Goal: Transaction & Acquisition: Purchase product/service

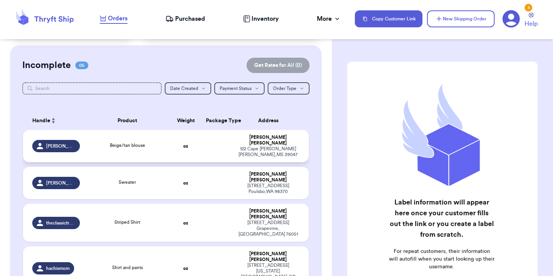
scroll to position [77, 0]
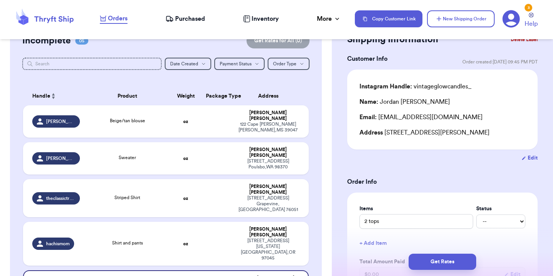
scroll to position [41, 0]
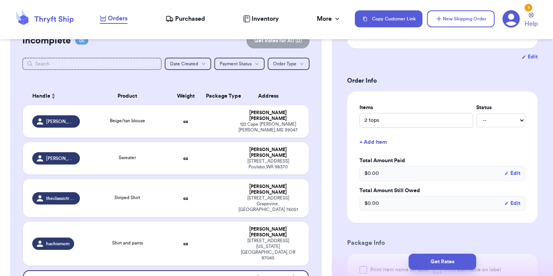
scroll to position [132, 0]
click at [481, 111] on div "Items Status 2 tops -- Paid Owes" at bounding box center [443, 115] width 166 height 24
click at [481, 118] on select "-- Paid Owes" at bounding box center [500, 120] width 49 height 14
select select "paid"
click at [476, 113] on select "-- Paid Owes" at bounding box center [500, 120] width 49 height 14
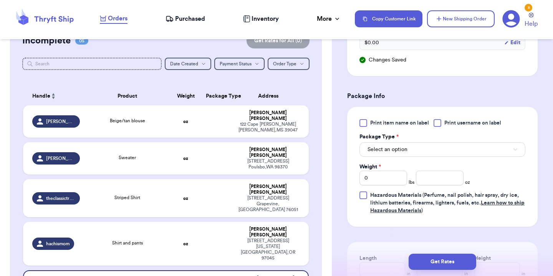
scroll to position [304, 0]
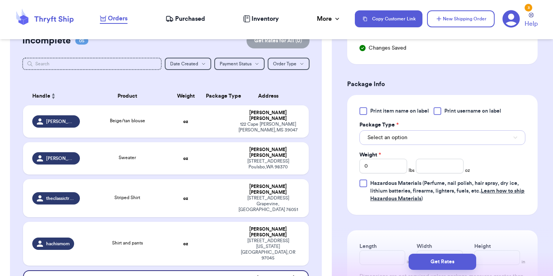
click at [464, 142] on button "Select an option" at bounding box center [443, 137] width 166 height 15
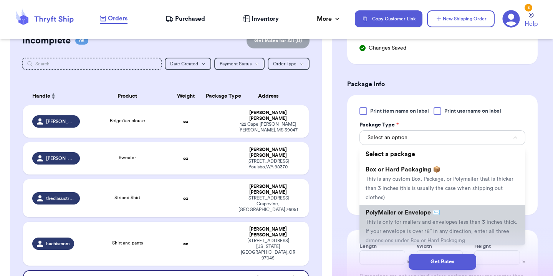
click at [426, 221] on span "This is only for mailers and envelopes less than 3 inches thick. If your envelo…" at bounding box center [442, 231] width 152 height 24
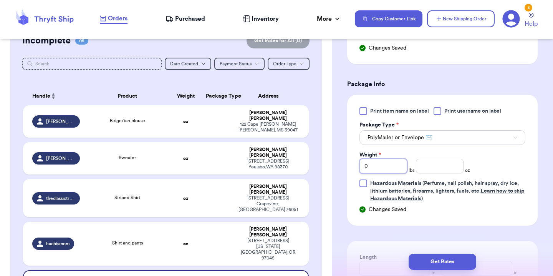
click at [399, 166] on input "0" at bounding box center [384, 166] width 48 height 15
type input "1"
click at [488, 169] on div "Print item name on label Print username on label Package Type * PolyMailer or E…" at bounding box center [443, 154] width 166 height 95
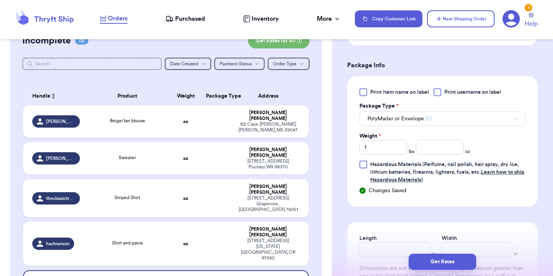
scroll to position [467, 0]
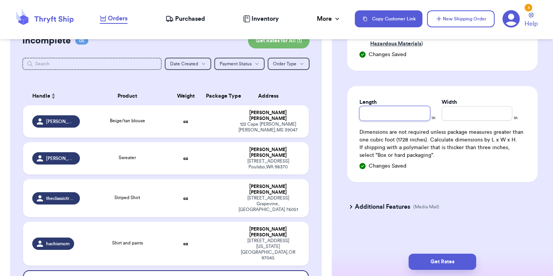
click at [420, 110] on input "Length" at bounding box center [395, 113] width 71 height 15
type input "1"
click at [426, 109] on input "1" at bounding box center [395, 113] width 71 height 15
type input "11"
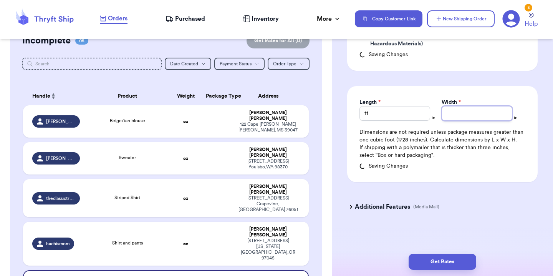
type input "1"
type input "10"
click at [486, 204] on div "Additional Features (Media Mail)" at bounding box center [438, 206] width 191 height 18
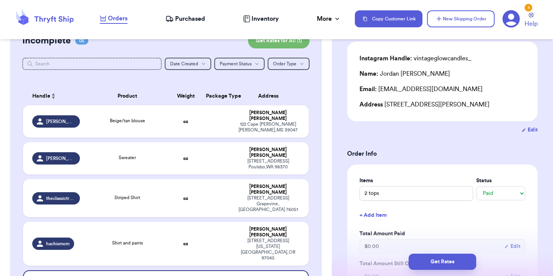
scroll to position [490, 0]
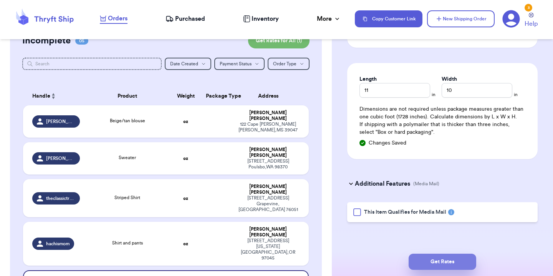
click at [468, 264] on button "Get Rates" at bounding box center [443, 262] width 68 height 16
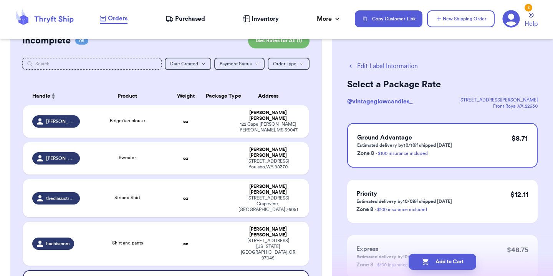
scroll to position [43, 0]
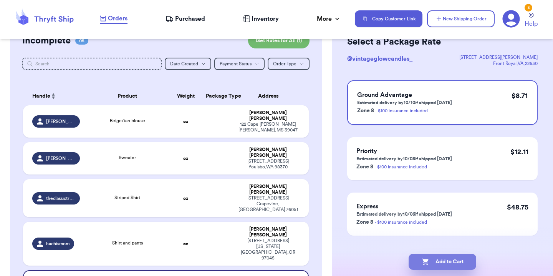
click at [454, 262] on button "Add to Cart" at bounding box center [443, 262] width 68 height 16
checkbox input "true"
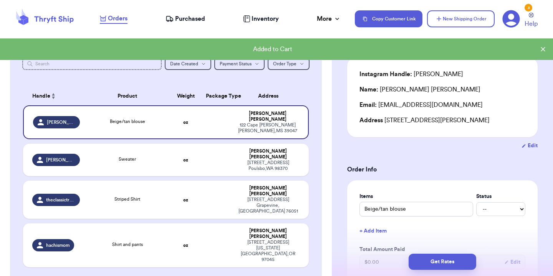
scroll to position [0, 0]
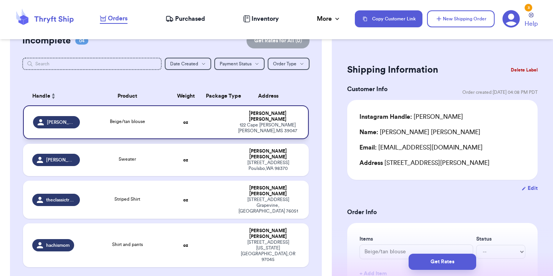
click at [95, 119] on div "Beige/tan blouse" at bounding box center [127, 122] width 77 height 8
click at [89, 119] on div "Beige/tan blouse" at bounding box center [127, 122] width 77 height 8
click at [204, 119] on td at bounding box center [216, 122] width 31 height 34
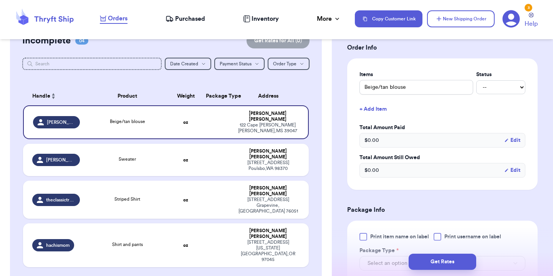
scroll to position [165, 0]
click at [491, 88] on select "-- Paid Owes" at bounding box center [500, 87] width 49 height 14
select select "paid"
click at [476, 80] on select "-- Paid Owes" at bounding box center [500, 87] width 49 height 14
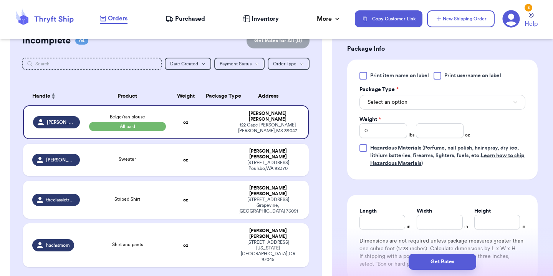
scroll to position [340, 0]
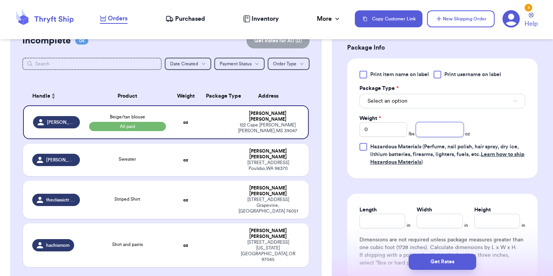
click at [426, 128] on input "number" at bounding box center [440, 129] width 48 height 15
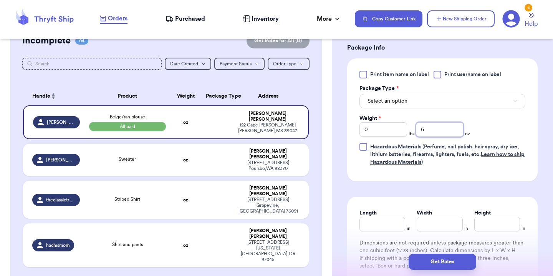
type input "6"
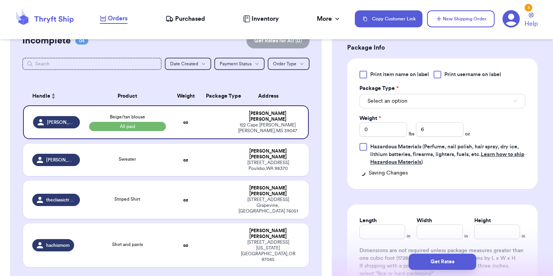
click at [348, 129] on div "Print item name on label Print username on label Package Type * Select an optio…" at bounding box center [442, 123] width 191 height 131
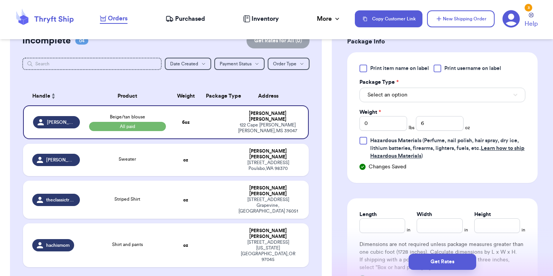
scroll to position [333, 0]
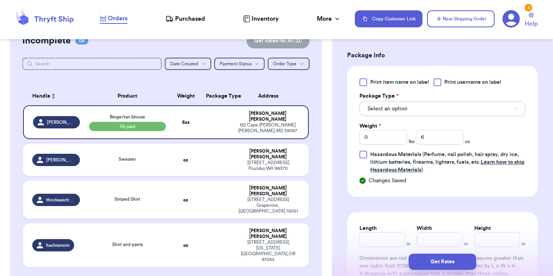
click at [392, 110] on span "Select an option" at bounding box center [388, 109] width 40 height 8
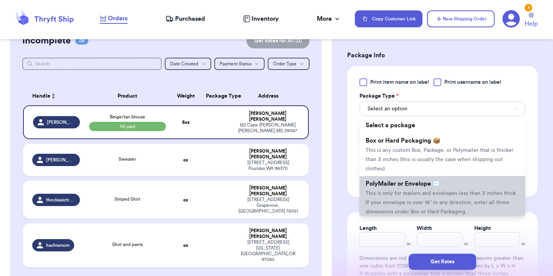
click at [406, 182] on span "PolyMailer or Envelope ✉️" at bounding box center [403, 184] width 75 height 6
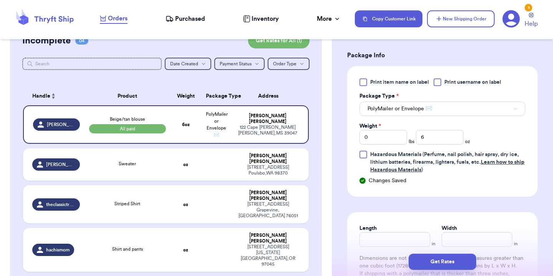
scroll to position [387, 0]
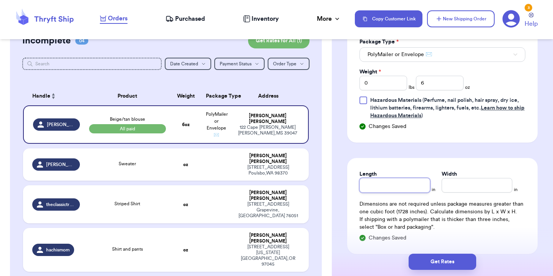
click at [378, 183] on input "Length" at bounding box center [395, 185] width 71 height 15
type input "11"
type input "10"
click at [346, 198] on div "Shipping Information Delete Label Customer Info Order created: [DATE] 04:08 PM …" at bounding box center [442, 3] width 221 height 688
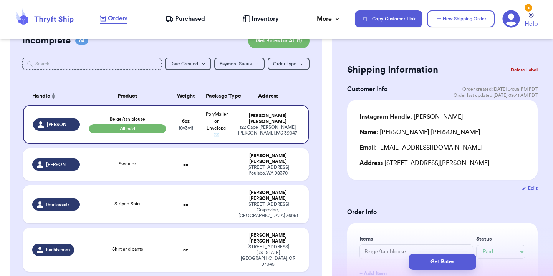
scroll to position [467, 0]
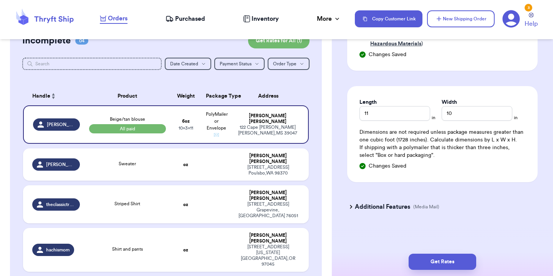
click at [461, 252] on div "Get Rates" at bounding box center [442, 261] width 221 height 28
click at [459, 263] on button "Get Rates" at bounding box center [443, 262] width 68 height 16
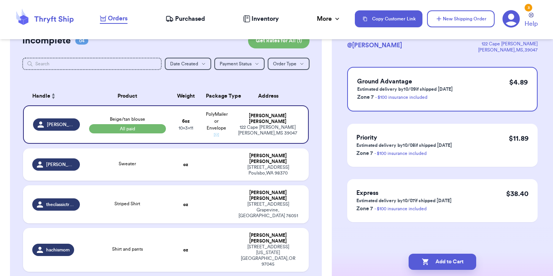
scroll to position [0, 0]
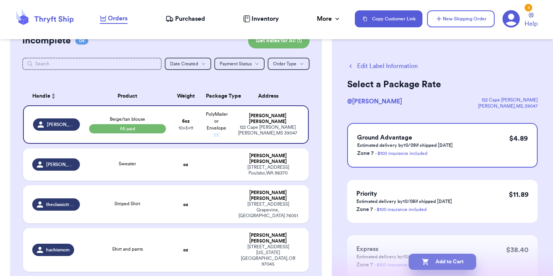
click at [454, 264] on button "Add to Cart" at bounding box center [443, 262] width 68 height 16
checkbox input "true"
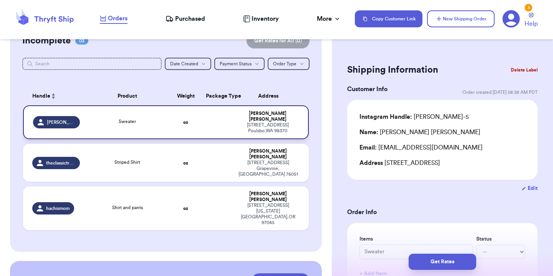
click at [100, 118] on div "Sweater" at bounding box center [127, 122] width 77 height 8
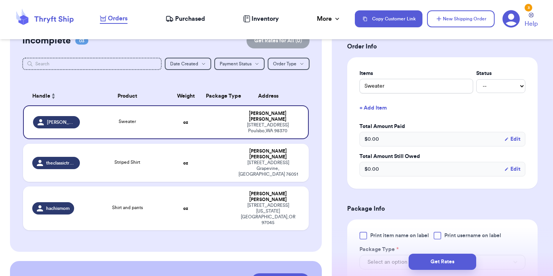
scroll to position [166, 0]
click at [491, 89] on select "-- Paid Owes" at bounding box center [500, 85] width 49 height 14
select select "paid"
click at [476, 78] on select "-- Paid Owes" at bounding box center [500, 85] width 49 height 14
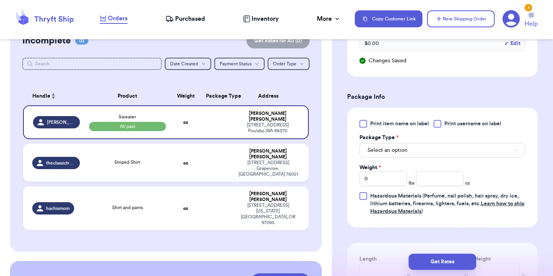
scroll to position [294, 0]
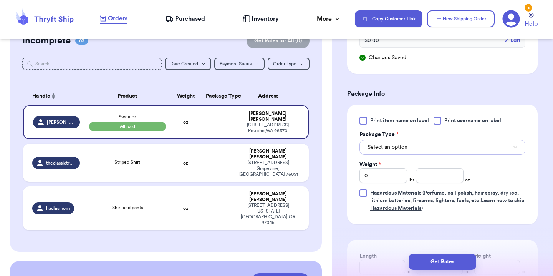
click at [426, 154] on button "Select an option" at bounding box center [443, 147] width 166 height 15
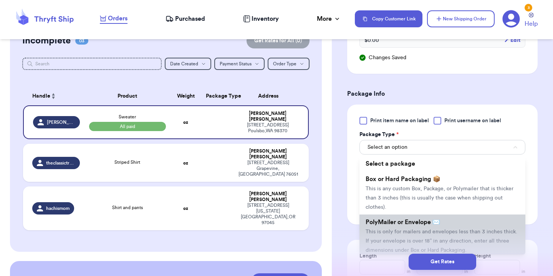
click at [404, 220] on span "PolyMailer or Envelope ✉️" at bounding box center [403, 222] width 75 height 6
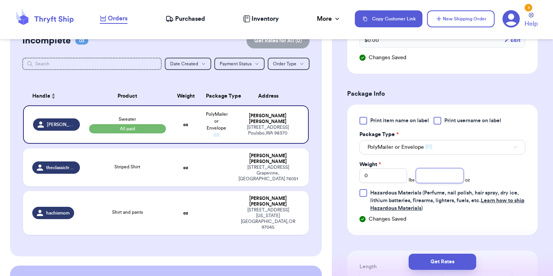
click at [420, 178] on input "number" at bounding box center [440, 175] width 48 height 15
type input "11"
click at [486, 172] on div "Print item name on label Print username on label Package Type * PolyMailer or E…" at bounding box center [443, 164] width 166 height 95
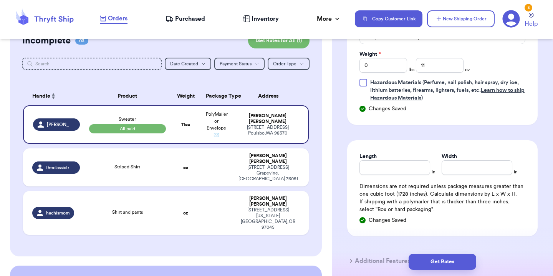
scroll to position [405, 0]
click at [401, 172] on input "Length" at bounding box center [395, 167] width 71 height 15
type input "11"
type input "10"
click at [504, 236] on div "Length 11 in Width 10 in Dimensions are not required unless package measures gr…" at bounding box center [442, 188] width 191 height 96
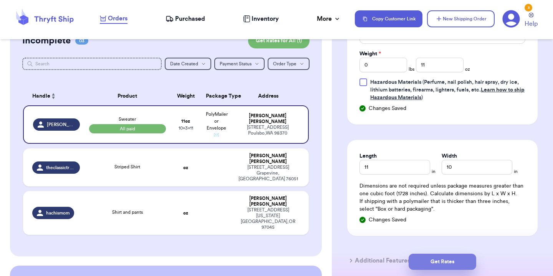
click at [457, 260] on button "Get Rates" at bounding box center [443, 262] width 68 height 16
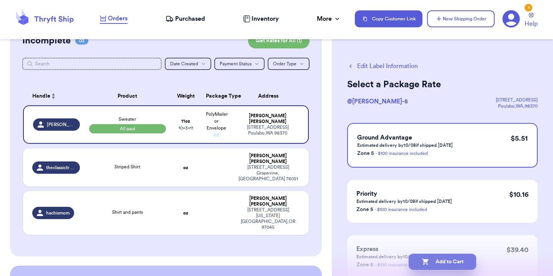
click at [439, 259] on button "Add to Cart" at bounding box center [443, 262] width 68 height 16
checkbox input "true"
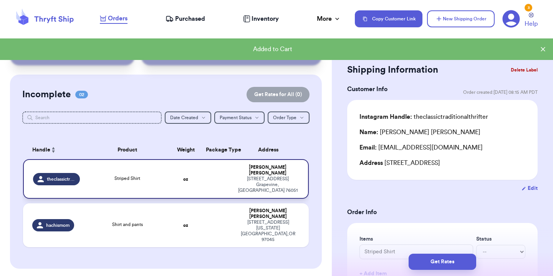
scroll to position [23, 0]
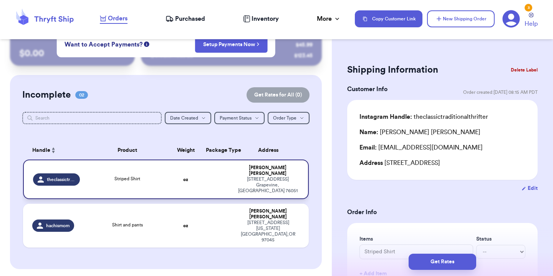
click at [95, 167] on td "Striped Shirt" at bounding box center [128, 179] width 86 height 40
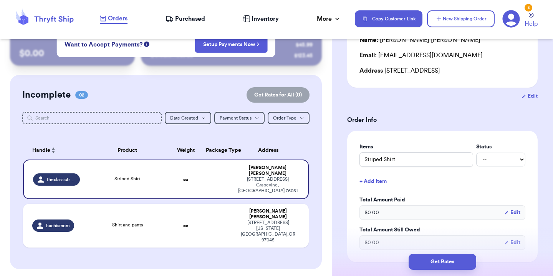
scroll to position [82, 0]
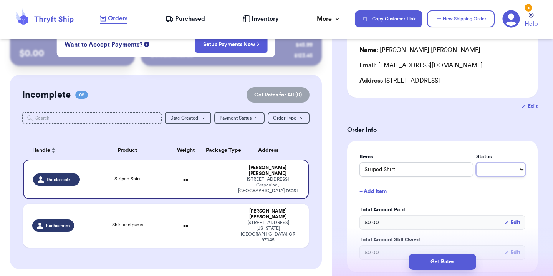
click at [486, 171] on select "-- Paid Owes" at bounding box center [500, 169] width 49 height 14
click at [476, 162] on select "-- Paid Owes" at bounding box center [500, 169] width 49 height 14
click at [484, 174] on select "-- Paid Owes" at bounding box center [500, 169] width 49 height 14
select select "paid"
click at [476, 162] on select "-- Paid Owes" at bounding box center [500, 169] width 49 height 14
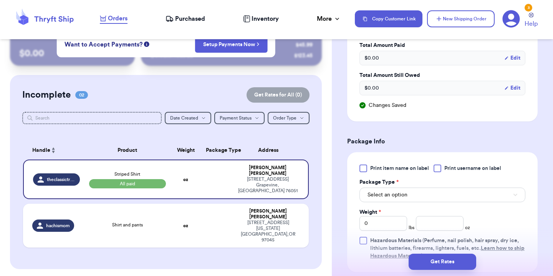
scroll to position [282, 0]
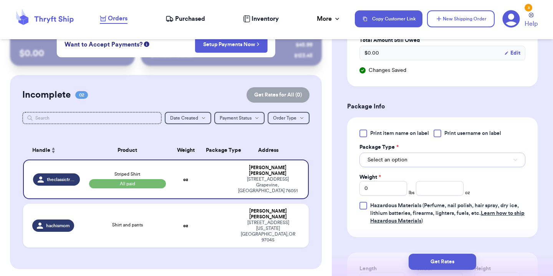
click at [415, 154] on button "Select an option" at bounding box center [443, 159] width 166 height 15
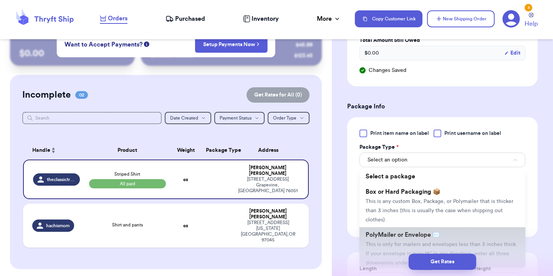
click at [398, 242] on span "This is only for mailers and envelopes less than 3 inches thick. If your envelo…" at bounding box center [442, 254] width 152 height 24
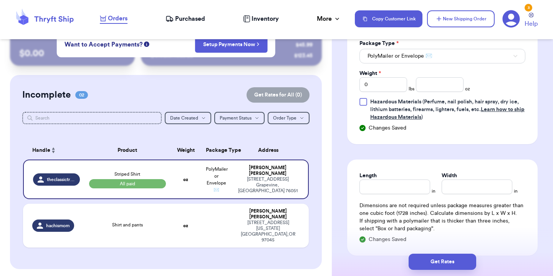
scroll to position [386, 0]
click at [391, 194] on div "Length in Width in Dimensions are not required unless package measures greater …" at bounding box center [442, 206] width 191 height 96
click at [386, 186] on input "Length" at bounding box center [395, 185] width 71 height 15
type input "1"
type input "11"
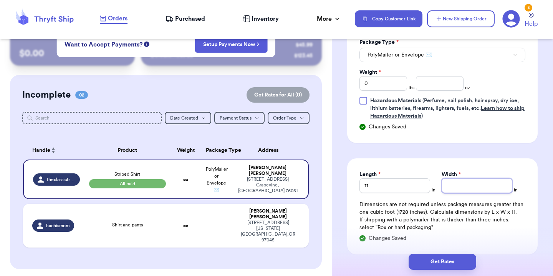
type input "1"
type input "10"
click at [424, 84] on input "number" at bounding box center [440, 83] width 48 height 15
type input "9"
click at [515, 94] on div "Print item name on label Print username on label Package Type * PolyMailer or E…" at bounding box center [443, 72] width 166 height 95
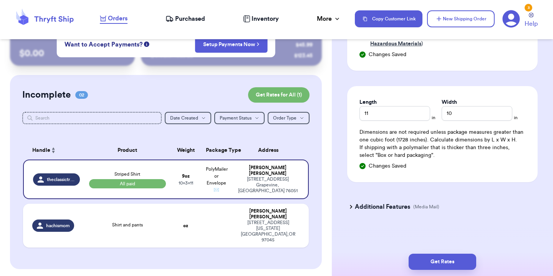
scroll to position [467, 0]
click at [446, 259] on button "Get Rates" at bounding box center [443, 262] width 68 height 16
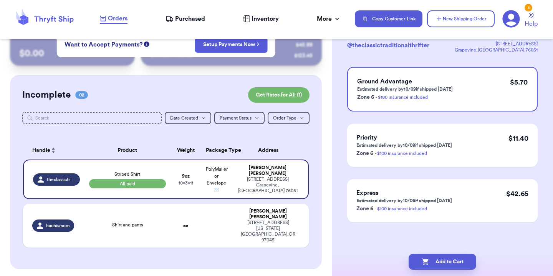
scroll to position [0, 0]
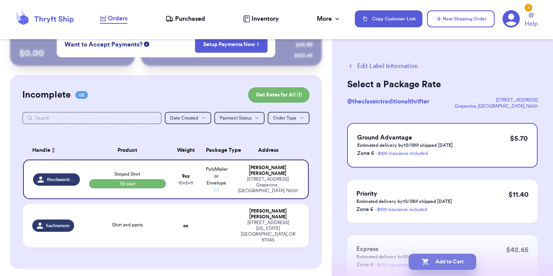
click at [440, 254] on button "Add to Cart" at bounding box center [443, 262] width 68 height 16
checkbox input "true"
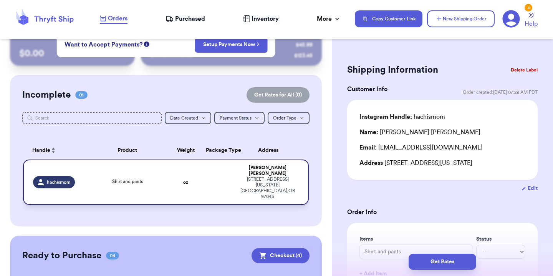
click at [89, 178] on div "Shirt and pants" at bounding box center [127, 182] width 77 height 8
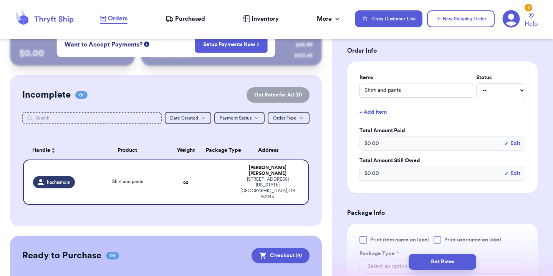
scroll to position [162, 0]
click at [505, 85] on select "-- Paid Owes" at bounding box center [500, 90] width 49 height 14
select select "paid"
click at [476, 83] on select "-- Paid Owes" at bounding box center [500, 90] width 49 height 14
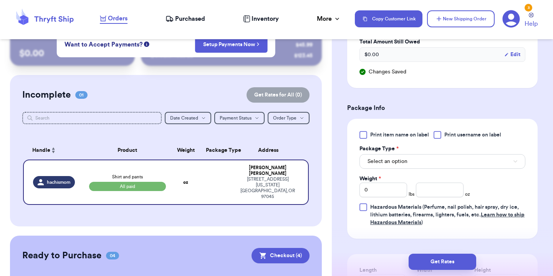
scroll to position [281, 0]
click at [394, 162] on span "Select an option" at bounding box center [388, 160] width 40 height 8
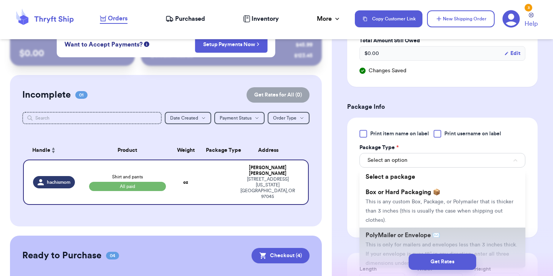
click at [400, 235] on span "PolyMailer or Envelope ✉️" at bounding box center [403, 235] width 75 height 6
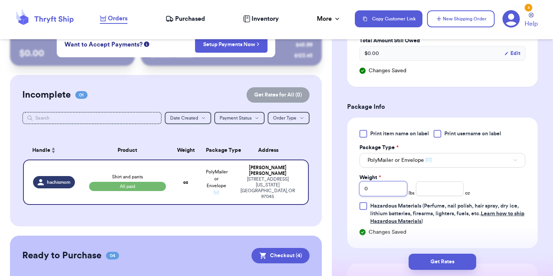
click at [378, 196] on input "0" at bounding box center [384, 188] width 48 height 15
type input "1"
click at [502, 196] on div "Print item name on label Print username on label Package Type * PolyMailer or E…" at bounding box center [443, 177] width 166 height 95
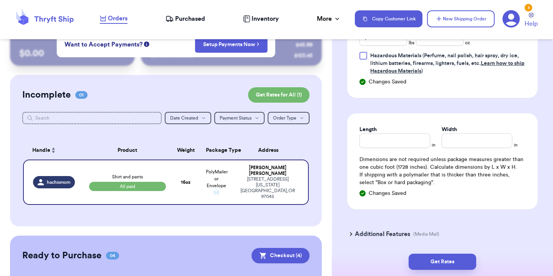
click at [420, 159] on div "Dimensions are not required unless package measures greater than one cubic foot…" at bounding box center [443, 171] width 166 height 31
click at [408, 143] on input "Length" at bounding box center [395, 140] width 71 height 15
type input "1"
type input "11"
type input "1"
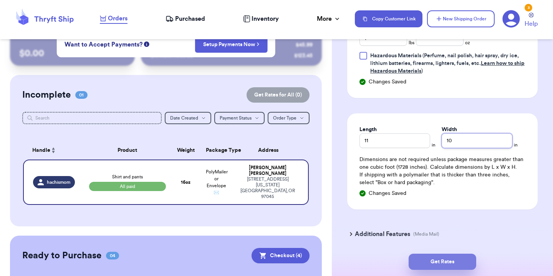
type input "10"
click at [448, 259] on button "Get Rates" at bounding box center [443, 262] width 68 height 16
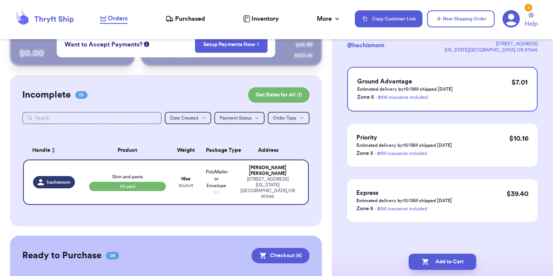
scroll to position [0, 0]
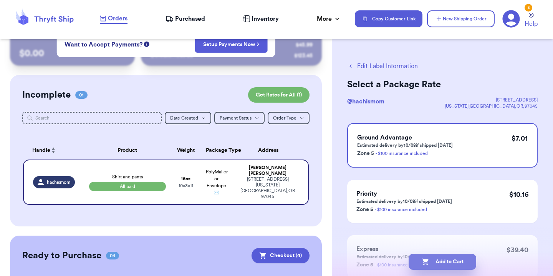
click at [426, 258] on icon "button" at bounding box center [426, 262] width 8 height 8
checkbox input "true"
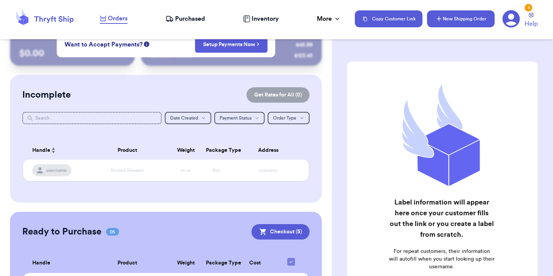
click at [439, 22] on icon "button" at bounding box center [439, 19] width 8 height 8
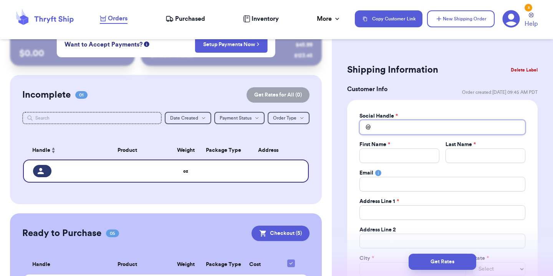
click at [412, 127] on input "Total Amount Paid" at bounding box center [443, 127] width 166 height 15
type input "g"
type input "go"
type input "goo"
type input "go"
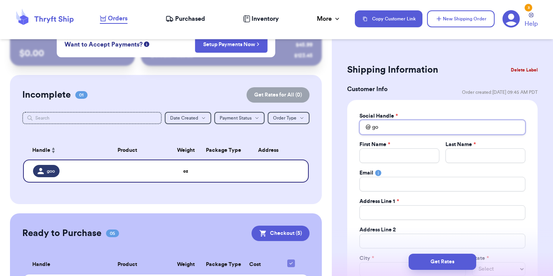
type input "g"
click at [396, 156] on input "Total Amount Paid" at bounding box center [400, 155] width 80 height 15
type input "A"
type input "Al"
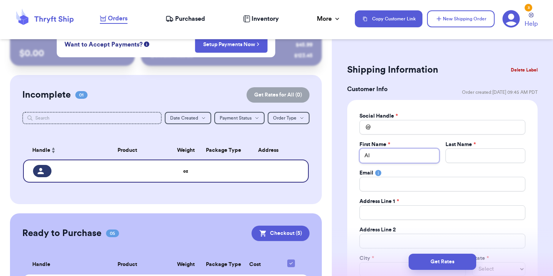
type input "Ale"
type input "[PERSON_NAME]"
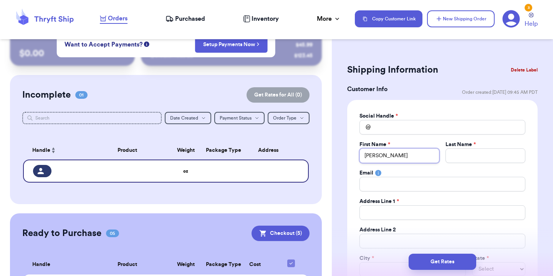
type input "[PERSON_NAME]"
type input "Ale"
type input "Al"
type input "A"
click at [421, 129] on input "Total Amount Paid" at bounding box center [443, 127] width 166 height 15
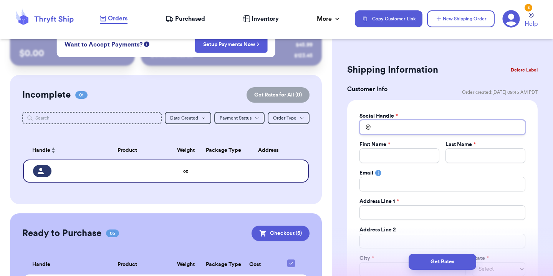
type input "g"
type input "go"
type input "goo"
type input "good"
type input "goodv"
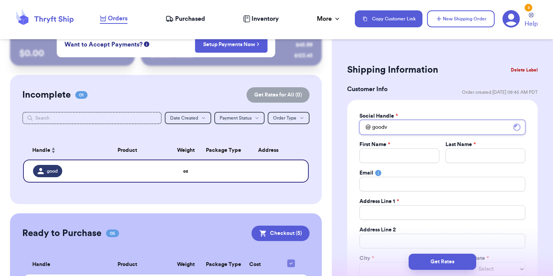
type input "goodvi"
type input "goodvib"
type input "goodvibe"
type input "goodvibes"
type input "goodvibe"
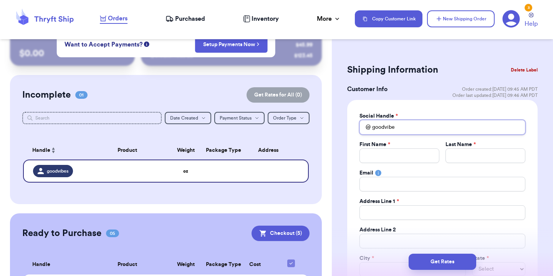
type input "goodvib"
type input "goodvi"
type input "goodv"
type input "good"
type input "goo"
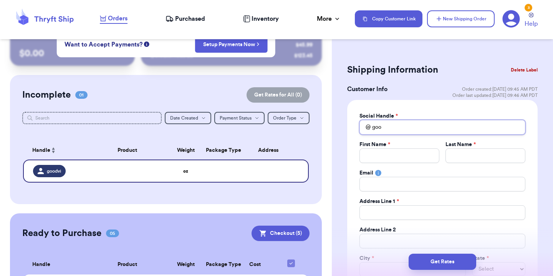
type input "go"
type input "g"
type input "l"
type input "la"
type input "l"
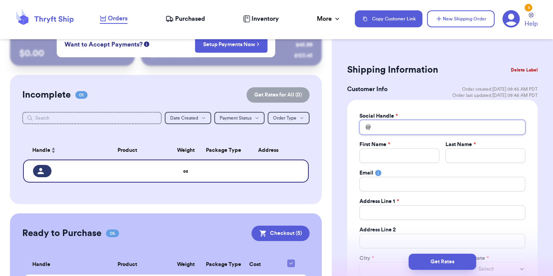
type input "g"
type input "go"
type input "goo"
type input "good"
type input "goodv"
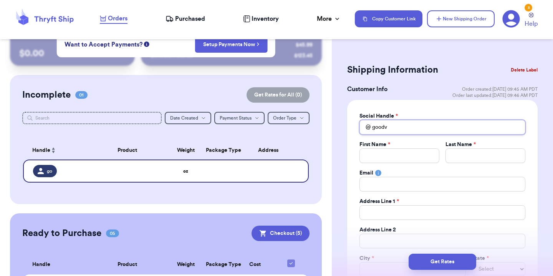
type input "goodvi"
type input "goodvib"
type input "goodvibe"
type input "goodvibes"
type input "goodvibesed"
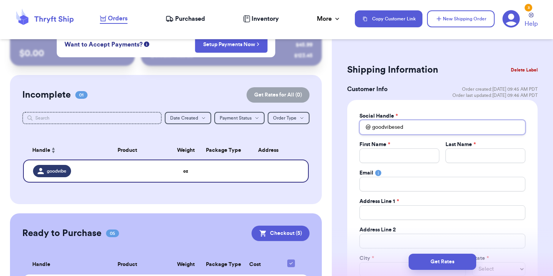
type input "goodvibesedv"
type input "goodvibesedve"
type input "goodvibesedv"
type input "goodvibesed"
type input "goodvibese"
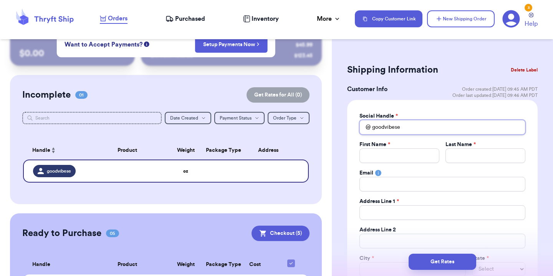
type input "goodvibes"
type input "goodvibe"
type input "goodvib"
type input "goodvi"
type input "goodv"
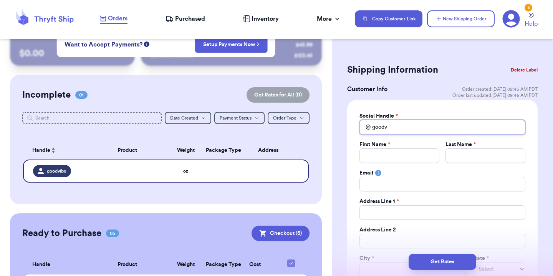
type input "good"
type input "goo"
type input "go"
type input "g"
click at [525, 68] on button "Delete Label" at bounding box center [524, 69] width 33 height 17
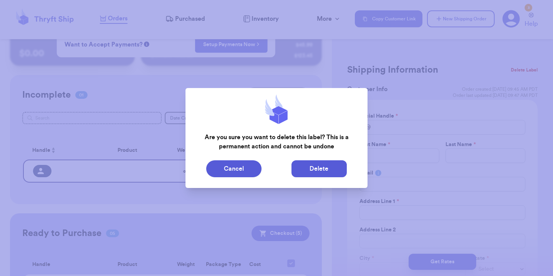
click at [320, 171] on button "Delete" at bounding box center [319, 168] width 55 height 17
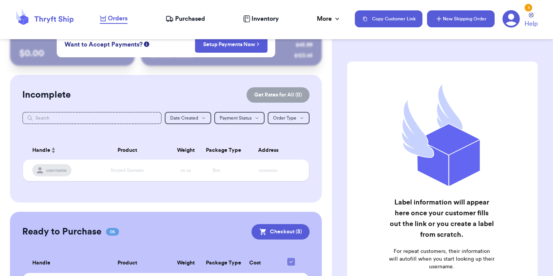
click at [436, 20] on icon "button" at bounding box center [439, 19] width 8 height 8
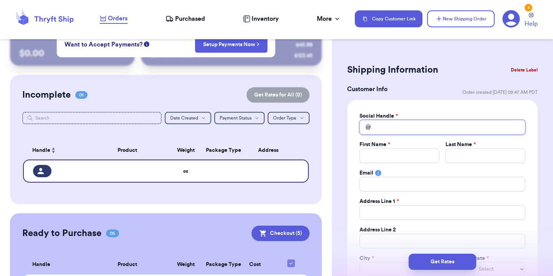
click at [389, 126] on input "Total Amount Paid" at bounding box center [443, 127] width 166 height 15
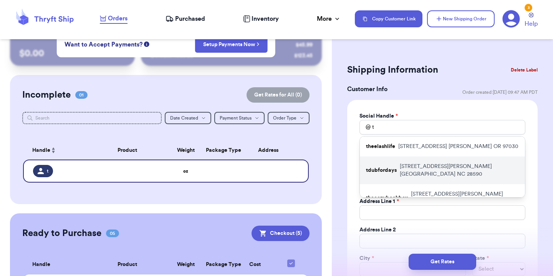
click at [401, 167] on p "[STREET_ADDRESS][PERSON_NAME]" at bounding box center [459, 169] width 119 height 15
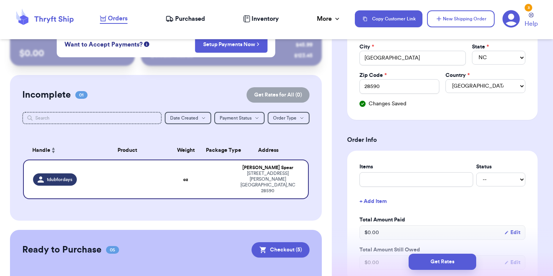
scroll to position [273, 0]
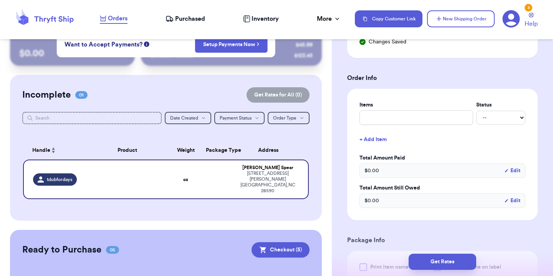
click at [419, 132] on button "+ Add Item" at bounding box center [442, 139] width 172 height 17
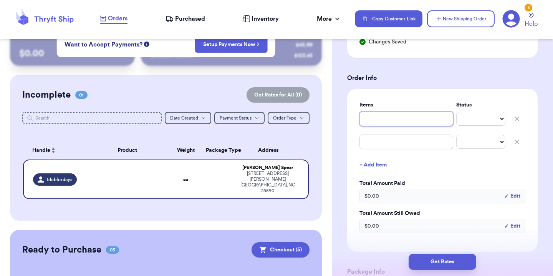
click at [418, 121] on input "text" at bounding box center [407, 118] width 94 height 15
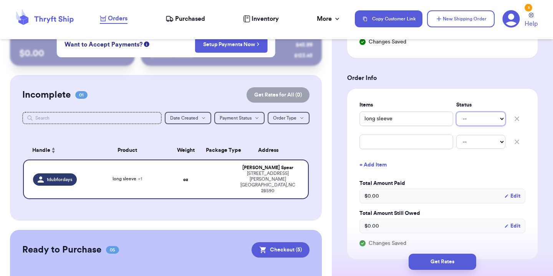
click at [489, 116] on select "-- Paid Owes" at bounding box center [480, 119] width 49 height 14
click at [456, 112] on select "-- Paid Owes" at bounding box center [480, 119] width 49 height 14
click at [515, 146] on button "button" at bounding box center [517, 141] width 17 height 17
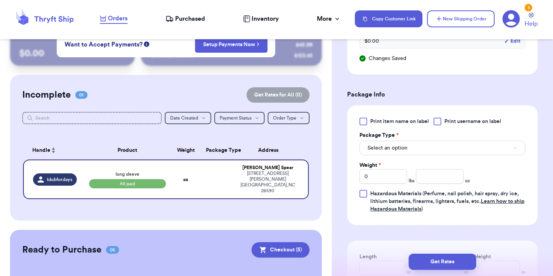
scroll to position [446, 0]
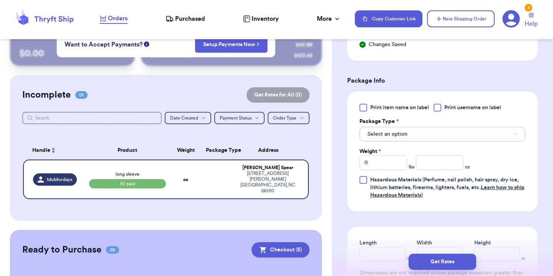
click at [447, 137] on button "Select an option" at bounding box center [443, 134] width 166 height 15
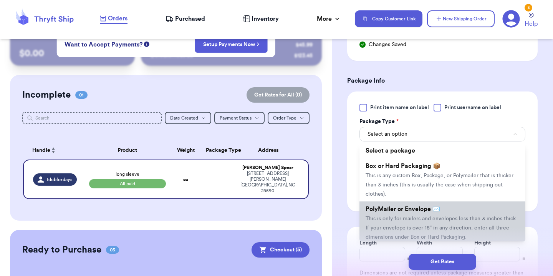
click at [408, 215] on li "PolyMailer or Envelope ✉️ This is only for mailers and envelopes less than 3 in…" at bounding box center [443, 222] width 166 height 43
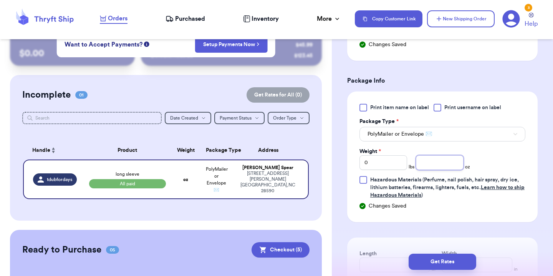
click at [425, 168] on input "number" at bounding box center [440, 162] width 48 height 15
click at [490, 171] on div "Print item name on label Print username on label Package Type * PolyMailer or E…" at bounding box center [443, 151] width 166 height 95
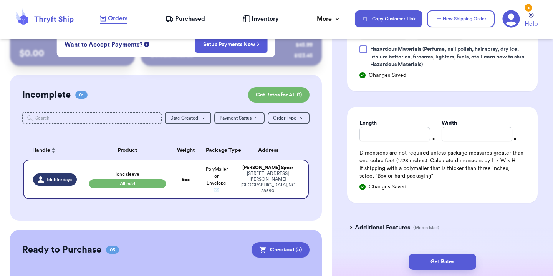
scroll to position [584, 0]
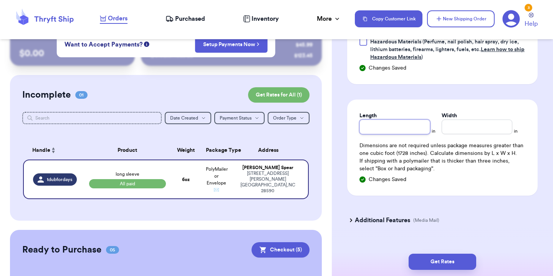
click at [410, 129] on input "Length" at bounding box center [395, 126] width 71 height 15
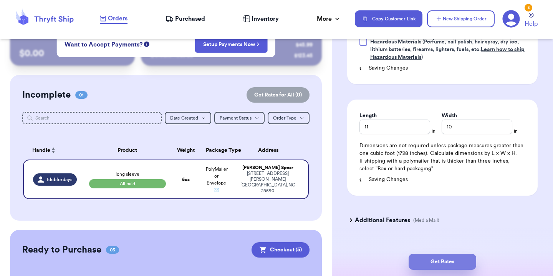
click at [457, 260] on button "Get Rates" at bounding box center [443, 262] width 68 height 16
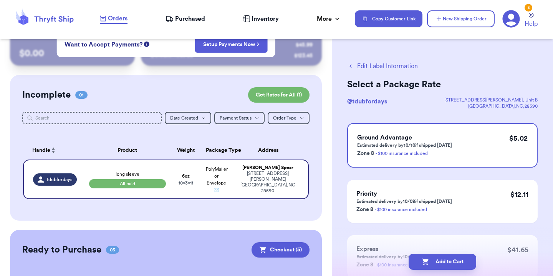
scroll to position [56, 0]
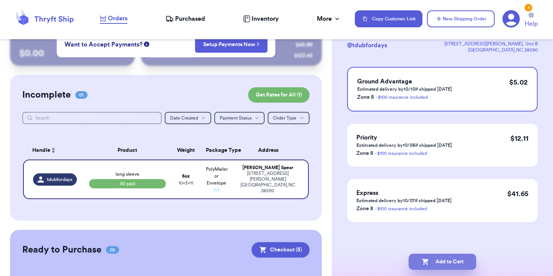
click at [453, 262] on button "Add to Cart" at bounding box center [443, 262] width 68 height 16
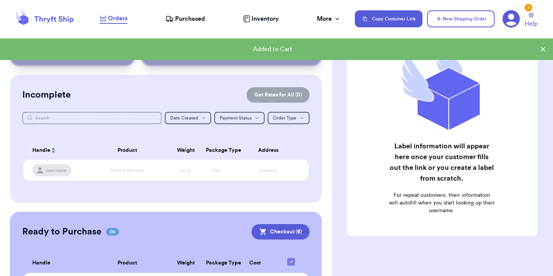
scroll to position [0, 0]
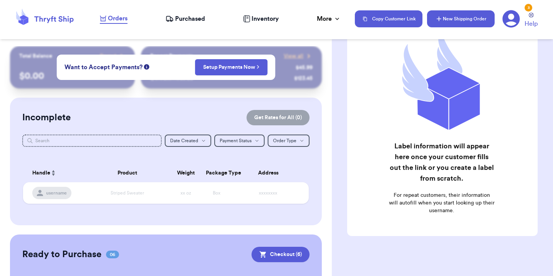
click at [471, 25] on button "New Shipping Order" at bounding box center [461, 18] width 68 height 17
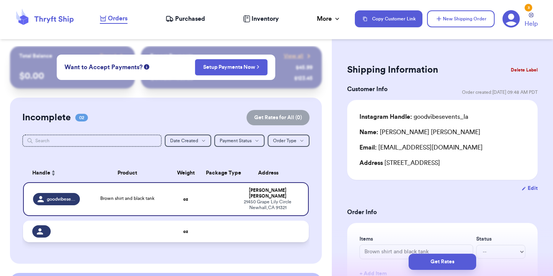
click at [99, 226] on td at bounding box center [128, 231] width 86 height 22
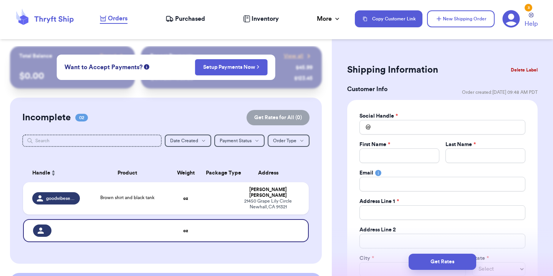
click at [415, 139] on div "Social Handle * @ First Name * Last Name * Email Address Line 1 * Address Line …" at bounding box center [443, 208] width 166 height 193
click at [414, 127] on input "Total Amount Paid" at bounding box center [443, 127] width 166 height 15
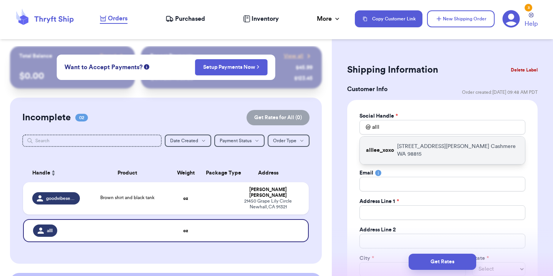
click at [399, 140] on div "alllee_xoxo [STREET_ADDRESS][PERSON_NAME]" at bounding box center [442, 150] width 165 height 28
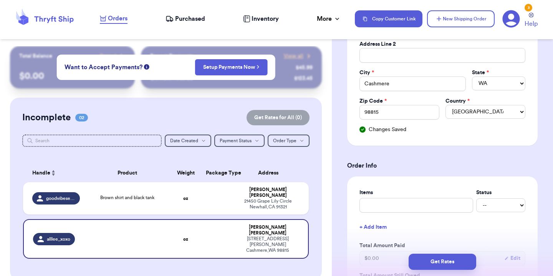
scroll to position [236, 0]
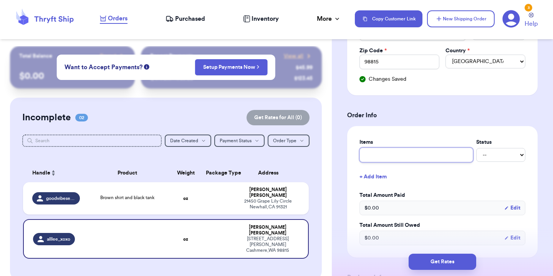
click at [407, 148] on input "text" at bounding box center [417, 154] width 114 height 15
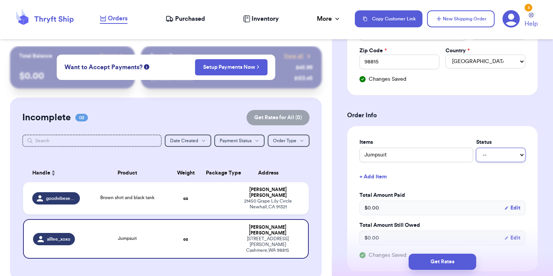
click at [489, 150] on select "-- Paid Owes" at bounding box center [500, 155] width 49 height 14
click at [476, 148] on select "-- Paid Owes" at bounding box center [500, 155] width 49 height 14
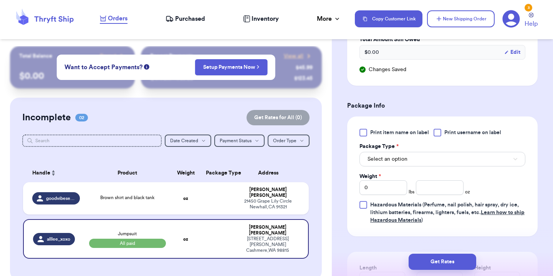
scroll to position [436, 0]
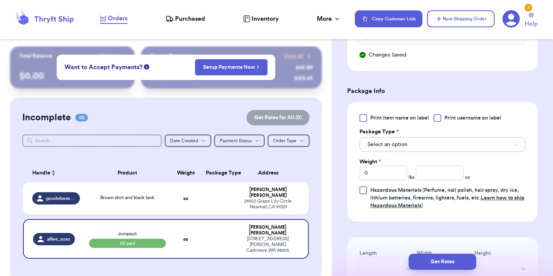
click at [427, 150] on button "Select an option" at bounding box center [443, 144] width 166 height 15
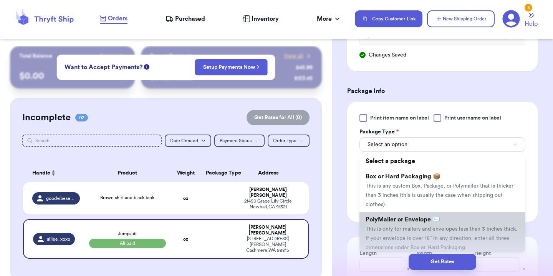
click at [409, 221] on span "PolyMailer or Envelope ✉️" at bounding box center [403, 219] width 75 height 6
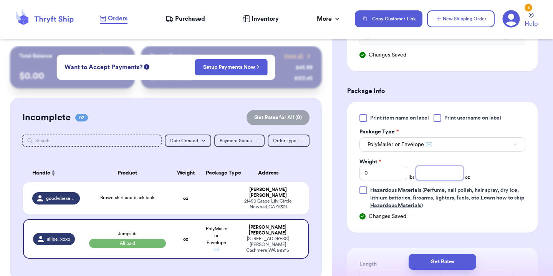
click at [436, 171] on input "number" at bounding box center [440, 173] width 48 height 15
click at [517, 163] on div "Print item name on label Print username on label Package Type * PolyMailer or E…" at bounding box center [443, 161] width 166 height 95
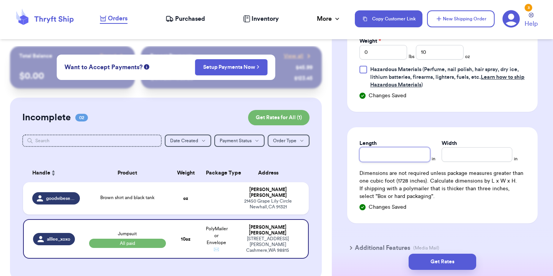
click at [398, 160] on input "Length" at bounding box center [395, 154] width 71 height 15
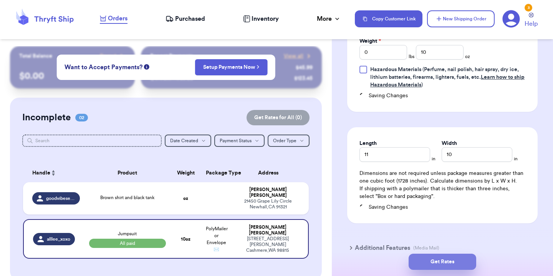
click at [422, 257] on button "Get Rates" at bounding box center [443, 262] width 68 height 16
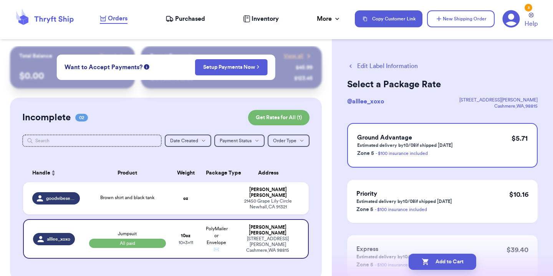
scroll to position [41, 0]
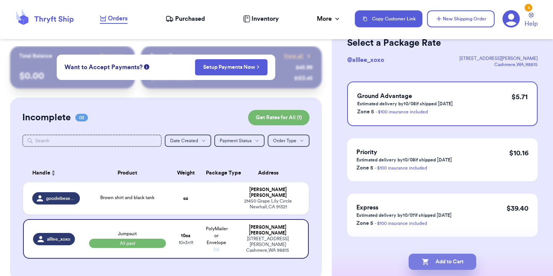
click at [456, 261] on button "Add to Cart" at bounding box center [443, 262] width 68 height 16
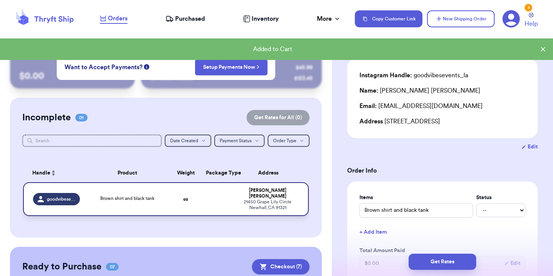
click at [87, 195] on td "Brown shirt and black tank" at bounding box center [128, 199] width 86 height 34
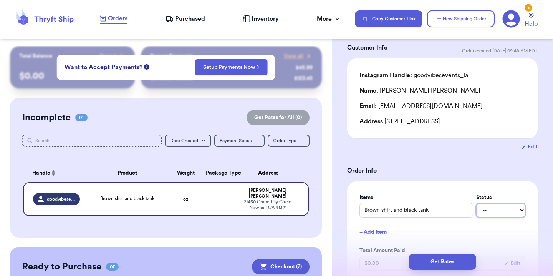
click at [497, 217] on select "-- Paid Owes" at bounding box center [500, 210] width 49 height 14
click at [476, 212] on select "-- Paid Owes" at bounding box center [500, 210] width 49 height 14
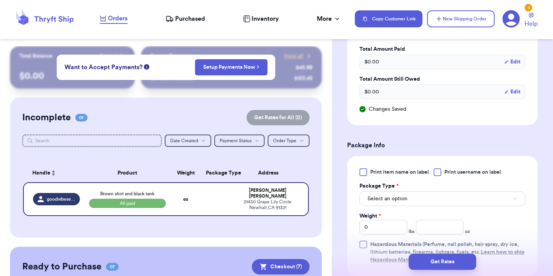
scroll to position [252, 0]
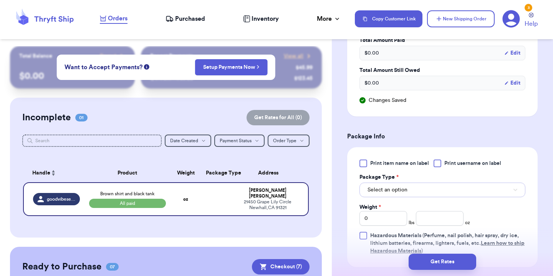
click at [424, 197] on button "Select an option" at bounding box center [443, 189] width 166 height 15
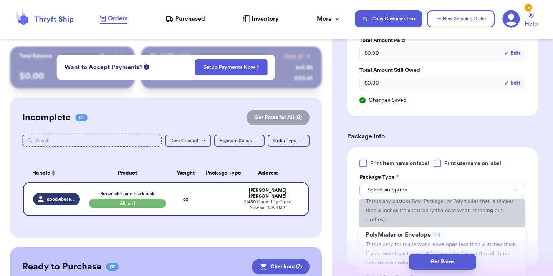
scroll to position [35, 0]
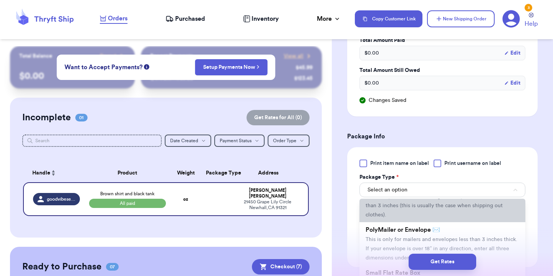
click at [379, 246] on span "This is only for mailers and envelopes less than 3 inches thick. If your envelo…" at bounding box center [442, 249] width 152 height 24
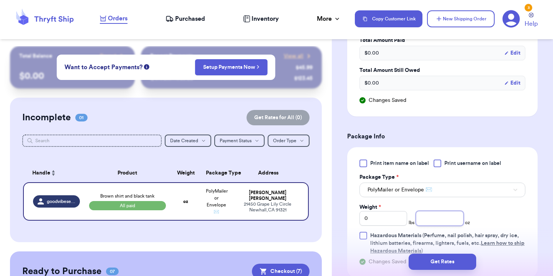
click at [430, 225] on input "number" at bounding box center [440, 218] width 48 height 15
click at [507, 222] on div "Print item name on label Print username on label Package Type * PolyMailer or E…" at bounding box center [443, 206] width 166 height 95
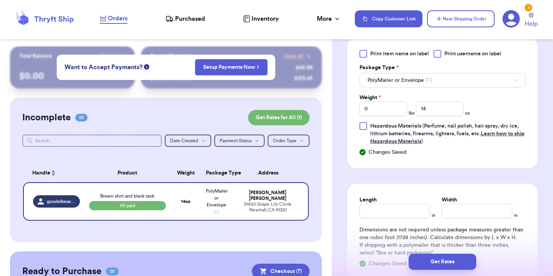
scroll to position [386, 0]
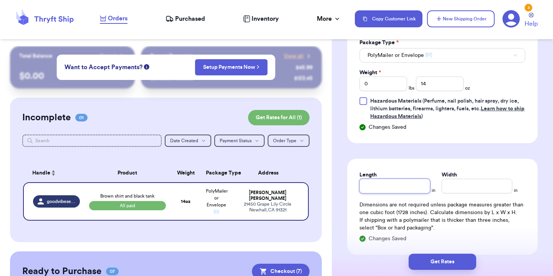
click at [395, 193] on input "Length" at bounding box center [395, 186] width 71 height 15
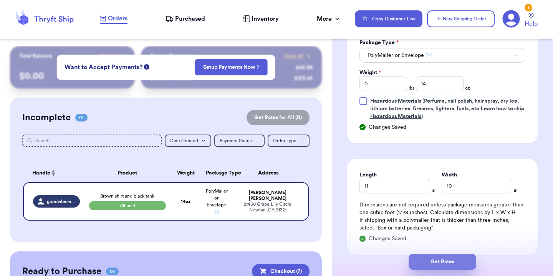
click at [424, 259] on button "Get Rates" at bounding box center [443, 262] width 68 height 16
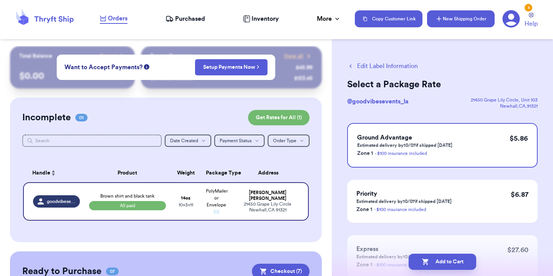
click at [447, 20] on button "New Shipping Order" at bounding box center [461, 18] width 68 height 17
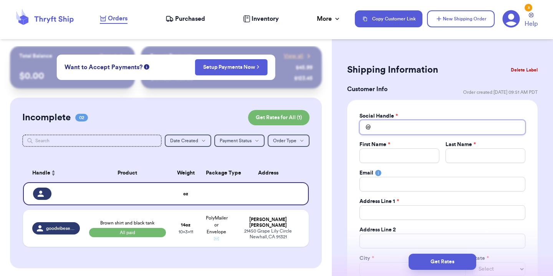
click at [384, 127] on input "Total Amount Paid" at bounding box center [443, 127] width 166 height 15
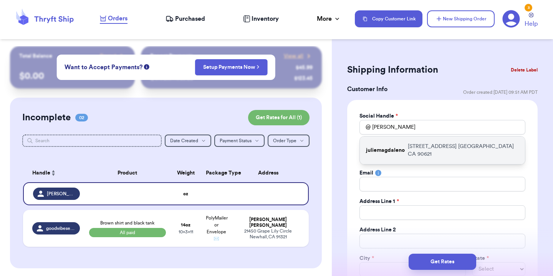
click at [429, 150] on p "[STREET_ADDRESS]" at bounding box center [463, 150] width 111 height 15
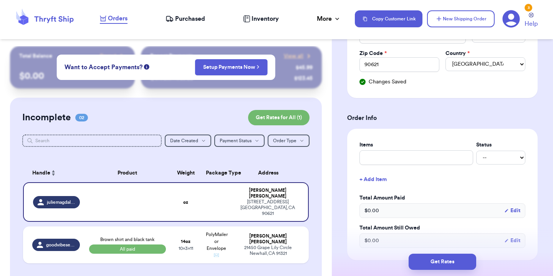
scroll to position [235, 0]
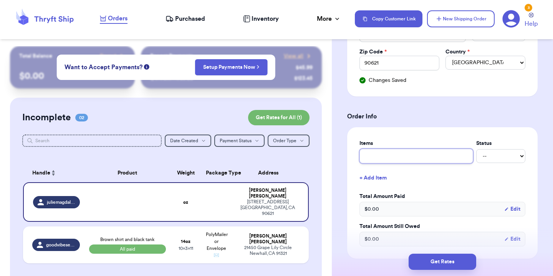
click at [429, 150] on input "text" at bounding box center [417, 156] width 114 height 15
click at [416, 160] on input "text" at bounding box center [417, 156] width 114 height 15
click at [502, 159] on select "-- Paid Owes" at bounding box center [500, 156] width 49 height 14
click at [476, 149] on select "-- Paid Owes" at bounding box center [500, 156] width 49 height 14
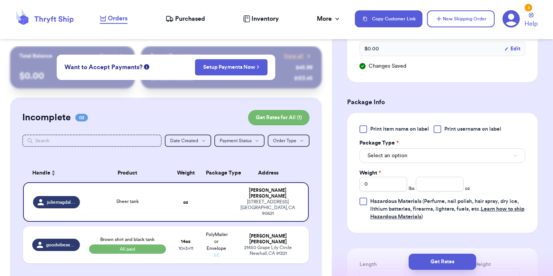
scroll to position [435, 0]
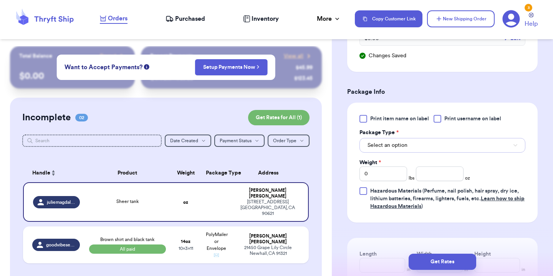
click at [437, 150] on button "Select an option" at bounding box center [443, 145] width 166 height 15
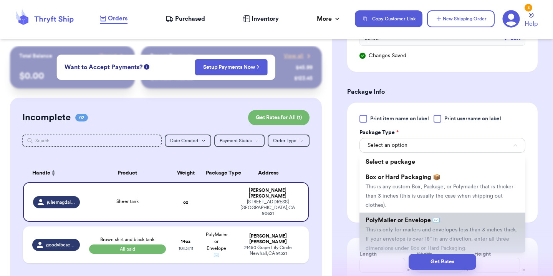
click at [418, 229] on span "This is only for mailers and envelopes less than 3 inches thick. If your envelo…" at bounding box center [442, 239] width 152 height 24
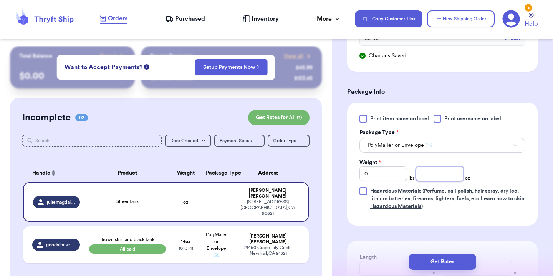
click at [434, 176] on input "number" at bounding box center [440, 173] width 48 height 15
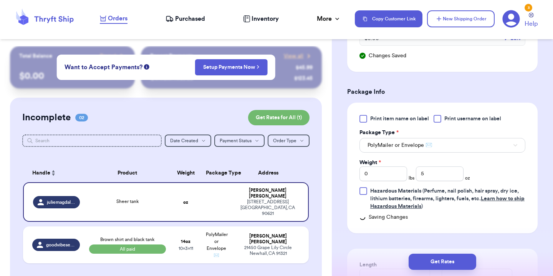
click at [495, 176] on div "Print item name on label Print username on label Package Type * PolyMailer or E…" at bounding box center [443, 162] width 166 height 95
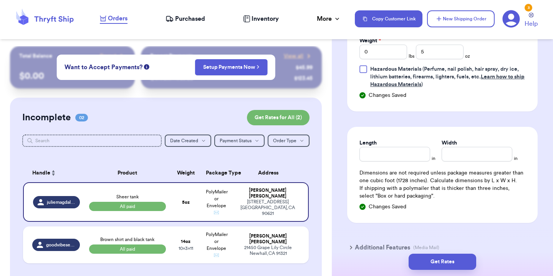
scroll to position [558, 0]
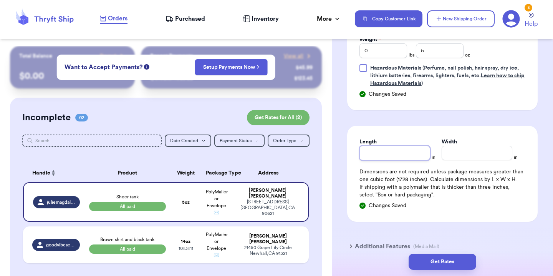
click at [388, 159] on input "Length" at bounding box center [395, 153] width 71 height 15
click at [465, 258] on button "Get Rates" at bounding box center [443, 262] width 68 height 16
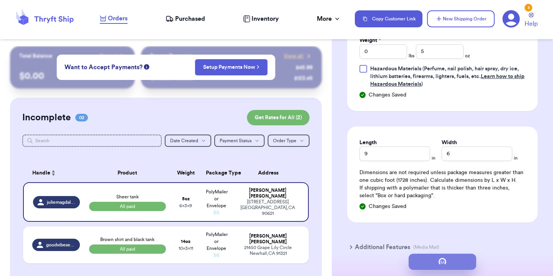
scroll to position [0, 0]
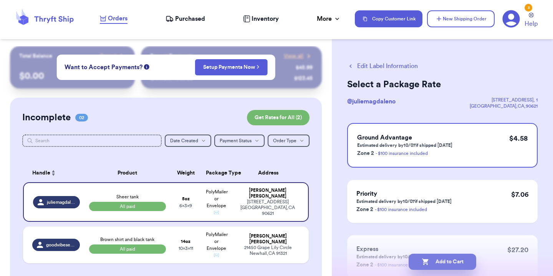
click at [429, 263] on button "Add to Cart" at bounding box center [443, 262] width 68 height 16
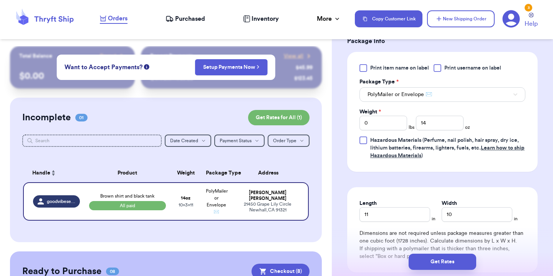
scroll to position [441, 0]
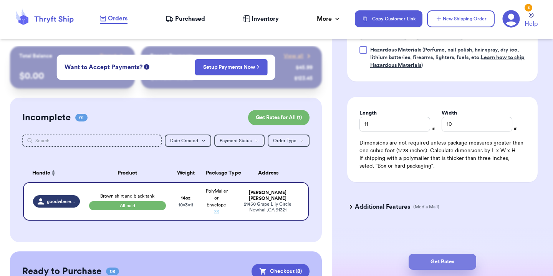
click at [436, 255] on button "Get Rates" at bounding box center [443, 262] width 68 height 16
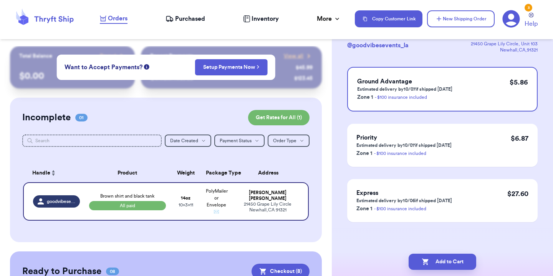
scroll to position [0, 0]
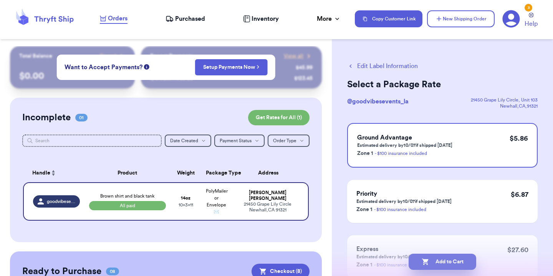
click at [452, 269] on button "Add to Cart" at bounding box center [443, 262] width 68 height 16
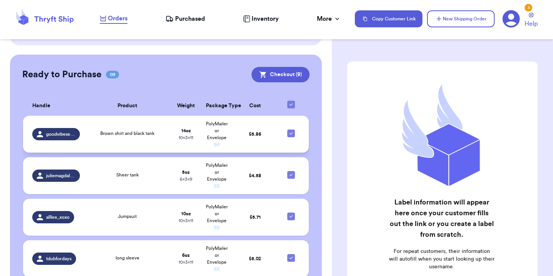
scroll to position [179, 0]
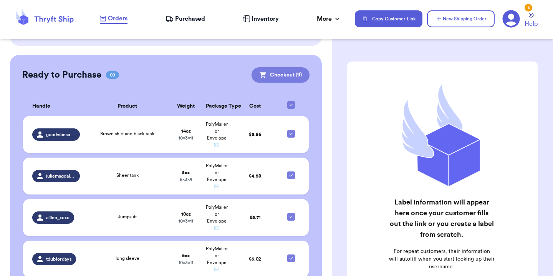
click at [268, 77] on button "Checkout ( 9 )" at bounding box center [281, 74] width 58 height 15
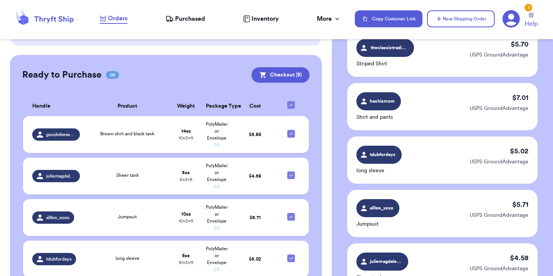
scroll to position [502, 0]
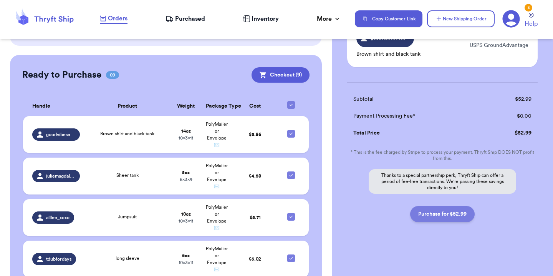
click at [449, 220] on button "Purchase for $52.99" at bounding box center [442, 214] width 65 height 16
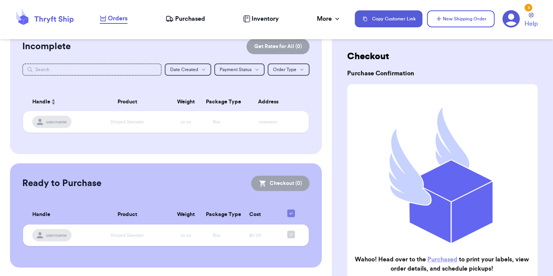
scroll to position [0, 0]
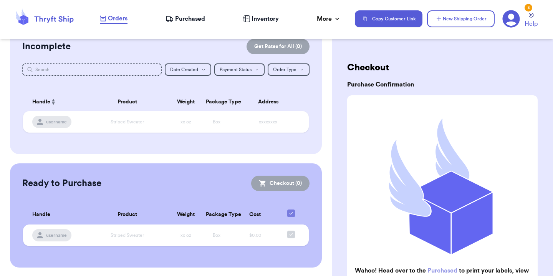
click at [198, 19] on span "Purchased" at bounding box center [190, 18] width 30 height 9
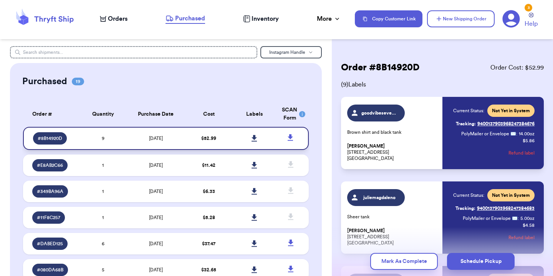
click at [252, 139] on icon at bounding box center [254, 138] width 5 height 7
click at [108, 20] on span "Orders" at bounding box center [118, 18] width 20 height 9
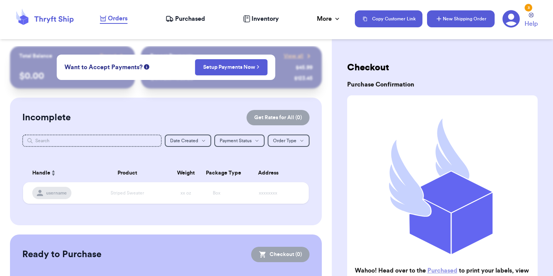
click at [457, 25] on button "New Shipping Order" at bounding box center [461, 18] width 68 height 17
click at [304, 15] on div "Orders Purchased Inventory More Stats Completed Orders Payments Payouts" at bounding box center [223, 19] width 247 height 10
click at [66, 20] on icon at bounding box center [53, 19] width 39 height 7
click at [74, 19] on icon at bounding box center [44, 18] width 61 height 21
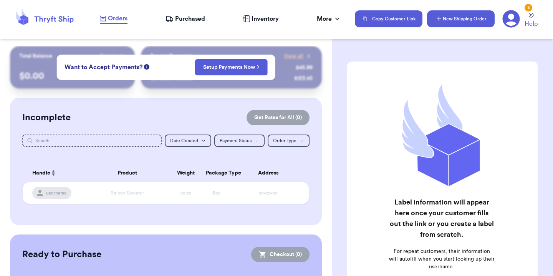
click at [439, 18] on icon "button" at bounding box center [439, 19] width 8 height 8
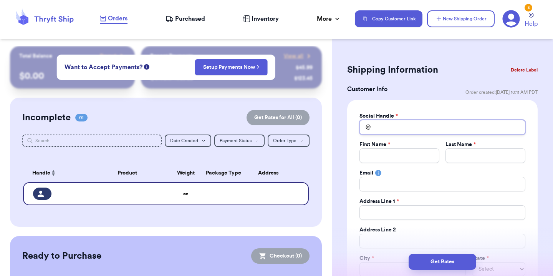
click at [386, 123] on input "Total Amount Paid" at bounding box center [443, 127] width 166 height 15
type input "k"
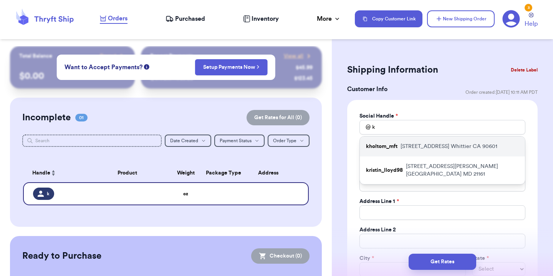
click at [397, 146] on p "kholtom_mft" at bounding box center [381, 147] width 31 height 8
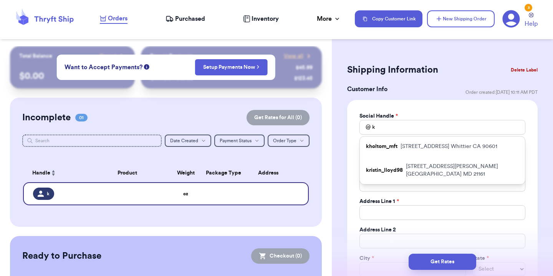
type input "kholtom_mft"
type input "Kelley Holtom"
type input "kholtom_mft@verizon.net"
type input "6285 Hillside Ln"
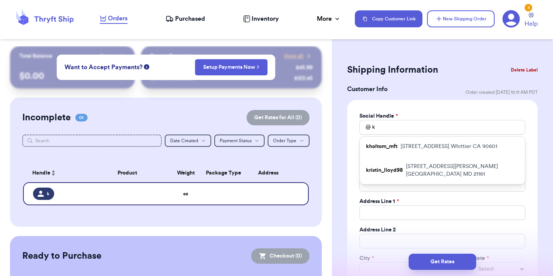
type input "Whittier"
select select "CA"
type input "90601"
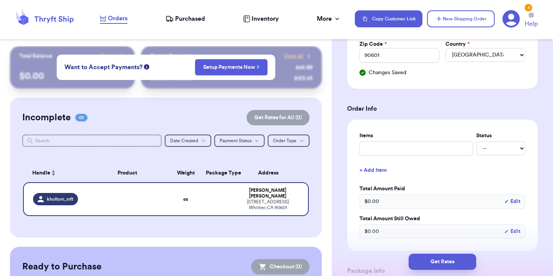
scroll to position [245, 0]
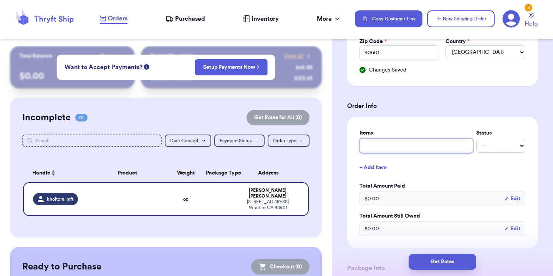
click at [397, 145] on input "text" at bounding box center [417, 145] width 114 height 15
type input "P"
type input "Pu"
type input "Puf"
type input "Puff"
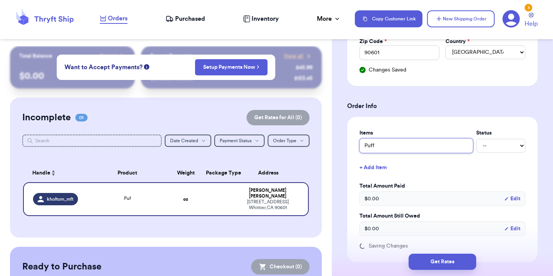
type input "Puffe"
type input "Puffer"
click at [486, 146] on select "-- Paid Owes" at bounding box center [500, 146] width 49 height 14
select select "paid"
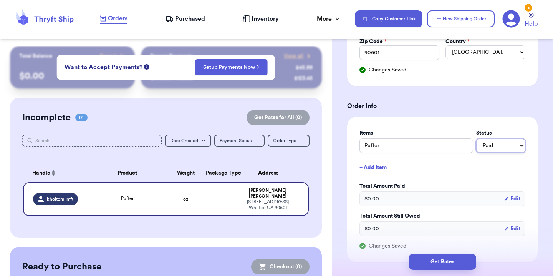
click at [476, 139] on select "-- Paid Owes" at bounding box center [500, 146] width 49 height 14
click at [381, 166] on button "+ Add Item" at bounding box center [442, 167] width 172 height 17
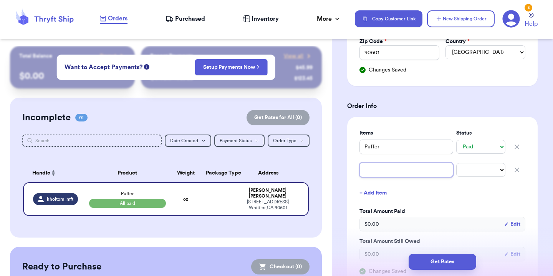
click at [382, 172] on input "text" at bounding box center [407, 169] width 94 height 15
type input "V"
type input "B"
type input "Bu"
type input "But"
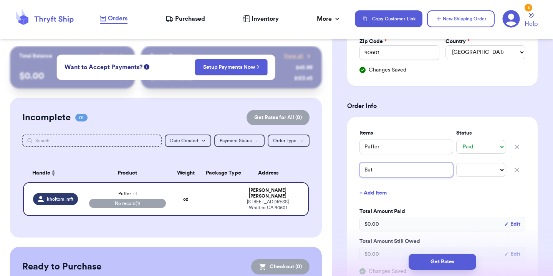
type input "Butt"
type input "Butte"
type input "Butter"
type input "Butter y"
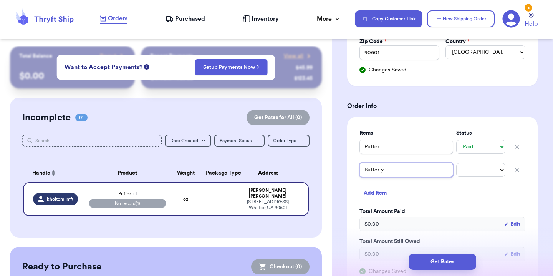
type input "Butter ye"
type input "Butter yel"
type input "Butter yell"
type input "Butter yello"
type input "Butter yellow"
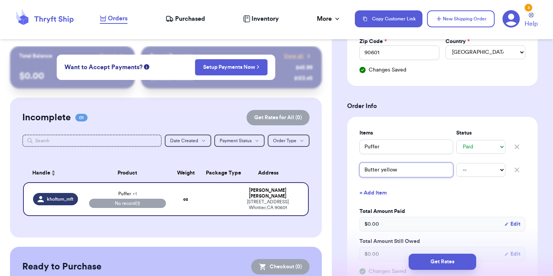
type input "Butter yellow"
click at [469, 176] on select "-- Paid Owes" at bounding box center [480, 170] width 49 height 14
select select "paid"
click at [456, 163] on select "-- Paid Owes" at bounding box center [480, 170] width 49 height 14
click at [380, 192] on button "+ Add Item" at bounding box center [442, 192] width 172 height 17
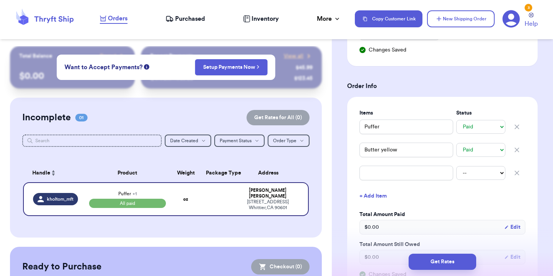
scroll to position [268, 0]
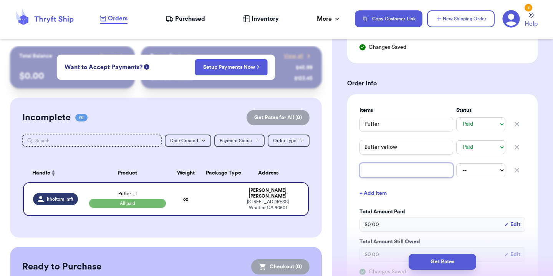
click at [380, 175] on input "text" at bounding box center [407, 170] width 94 height 15
type input "A"
type input "Ae"
type input "Aer"
type input "Aeri"
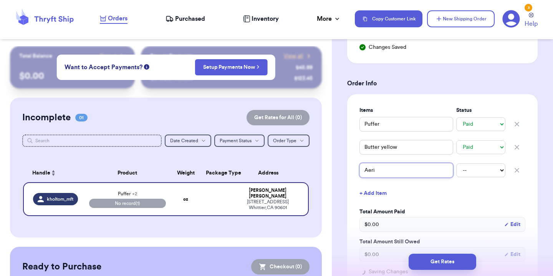
type input "Aerie"
click at [497, 172] on select "-- Paid Owes" at bounding box center [480, 170] width 49 height 14
select select "paid"
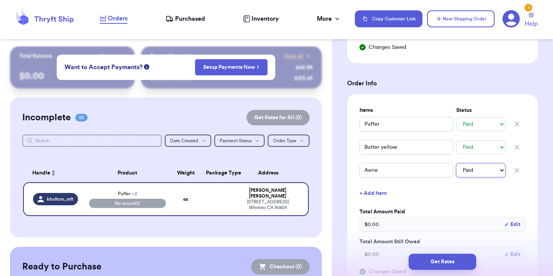
click at [456, 163] on select "-- Paid Owes" at bounding box center [480, 170] width 49 height 14
click at [379, 194] on button "+ Add Item" at bounding box center [442, 193] width 172 height 17
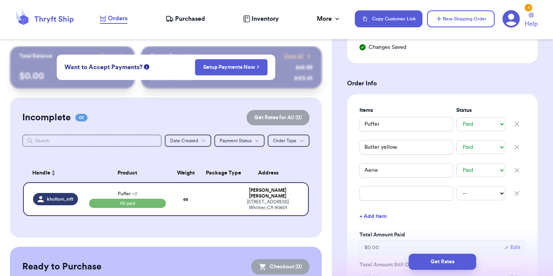
scroll to position [280, 0]
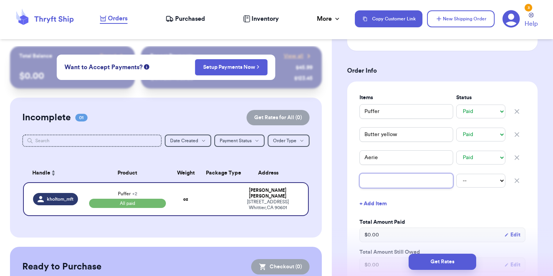
click at [382, 176] on input "text" at bounding box center [407, 180] width 94 height 15
type input "A"
type input "Ae"
type input "Aer"
type input "Aeri"
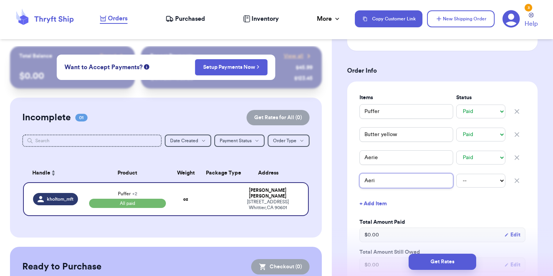
type input "Aerie"
click at [461, 182] on select "-- Paid Owes" at bounding box center [480, 181] width 49 height 14
select select "paid"
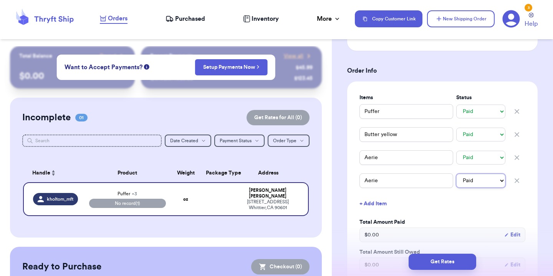
click at [456, 174] on select "-- Paid Owes" at bounding box center [480, 181] width 49 height 14
click at [364, 204] on button "+ Add Item" at bounding box center [442, 203] width 172 height 17
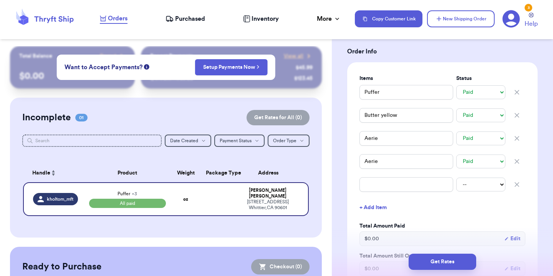
scroll to position [303, 0]
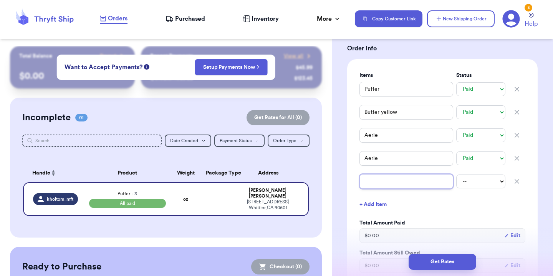
click at [376, 183] on input "text" at bounding box center [407, 181] width 94 height 15
type input "J"
type input "J c"
type input "J cr"
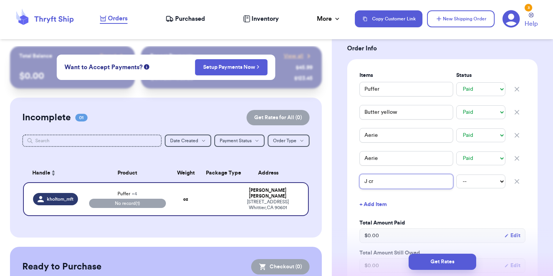
type input "J cre"
type input "J crew"
click at [456, 182] on select "-- Paid Owes" at bounding box center [480, 181] width 49 height 14
select select "paid"
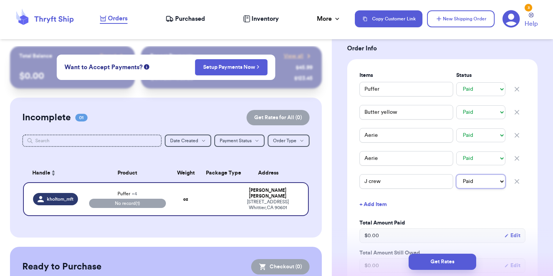
click at [456, 174] on select "-- Paid Owes" at bounding box center [480, 181] width 49 height 14
click at [368, 207] on button "+ Add Item" at bounding box center [442, 204] width 172 height 17
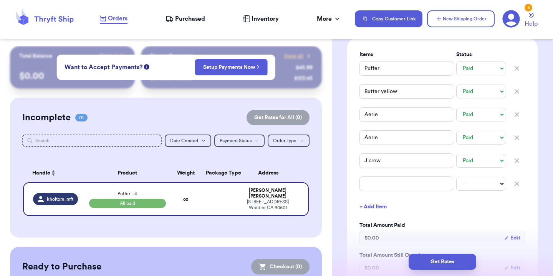
scroll to position [324, 0]
click at [373, 187] on input "text" at bounding box center [407, 183] width 94 height 15
type input "L"
type input "Li"
type input "Lin"
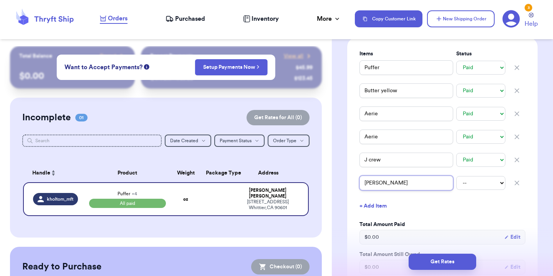
type input "Line"
type input "Linen"
type input "Linen S"
type input "Linen Se"
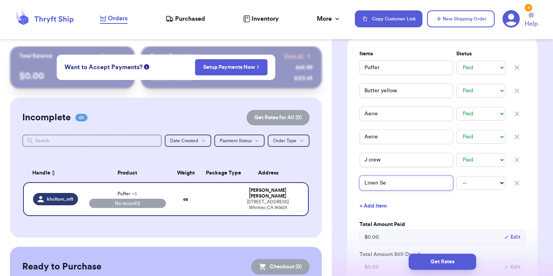
type input "Linen Set"
click at [459, 184] on select "-- Paid Owes" at bounding box center [480, 183] width 49 height 14
select select "paid"
click at [456, 176] on select "-- Paid Owes" at bounding box center [480, 183] width 49 height 14
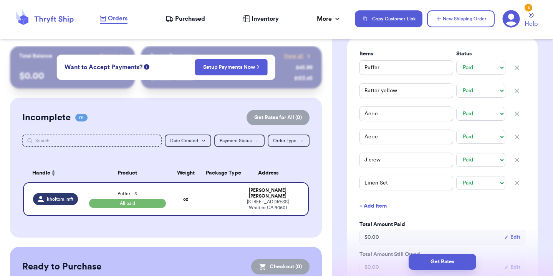
click at [378, 205] on button "+ Add Item" at bounding box center [442, 205] width 172 height 17
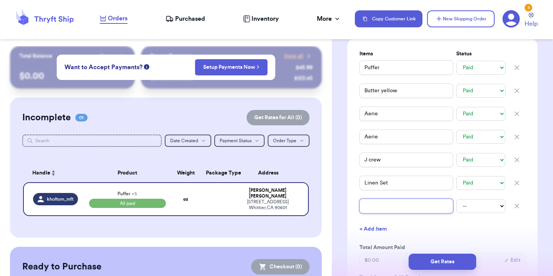
click at [388, 205] on input "text" at bounding box center [407, 206] width 94 height 15
type input "L"
type input "Li"
type input "Lin"
type input "Line"
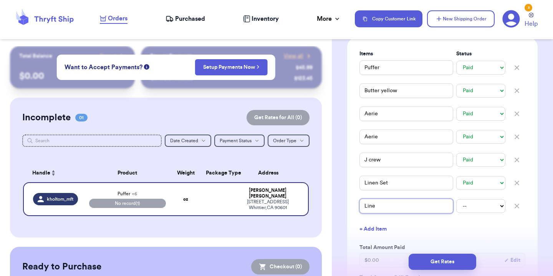
type input "Linen"
type input "Linen d"
type input "Linen dr"
type input "Linen dre"
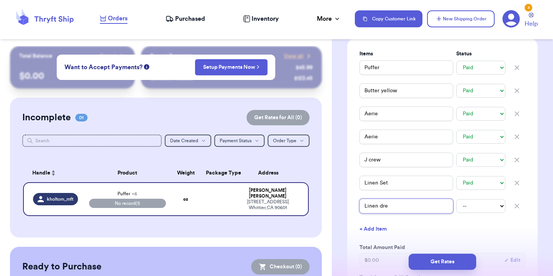
type input "Linen dres"
type input "Linen dress"
click at [477, 205] on select "-- Paid Owes" at bounding box center [480, 206] width 49 height 14
select select "paid"
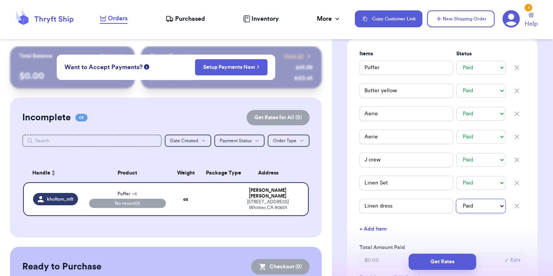
click at [456, 199] on select "-- Paid Owes" at bounding box center [480, 206] width 49 height 14
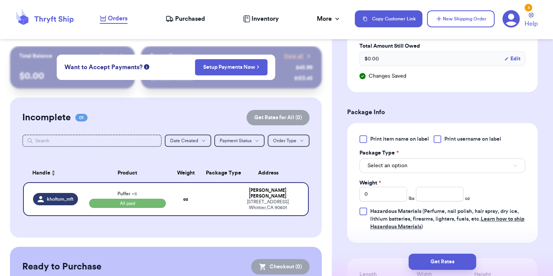
scroll to position [563, 0]
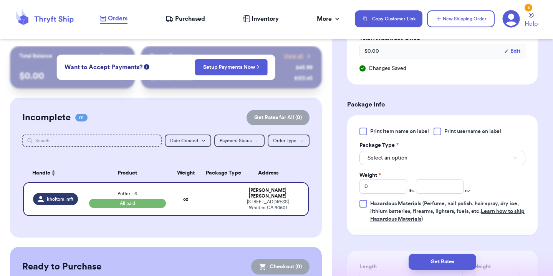
click at [405, 157] on span "Select an option" at bounding box center [388, 158] width 40 height 8
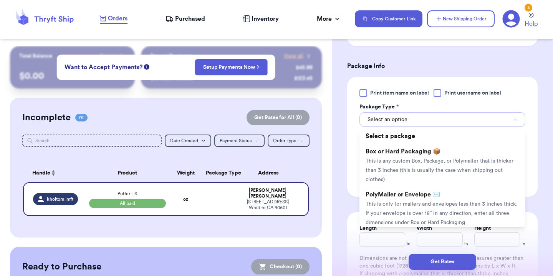
scroll to position [609, 0]
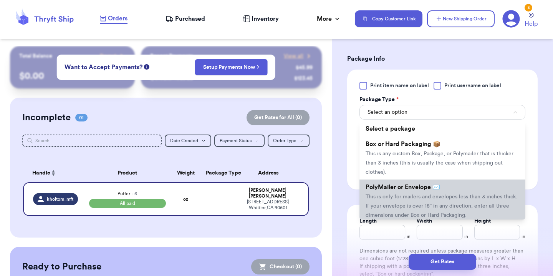
click at [403, 187] on span "PolyMailer or Envelope ✉️" at bounding box center [403, 187] width 75 height 6
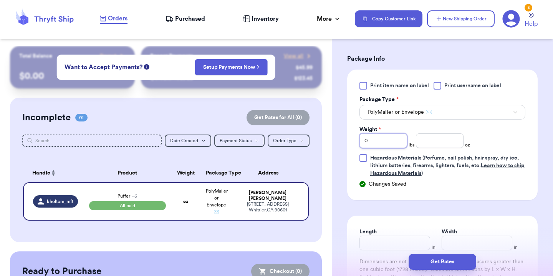
click at [387, 141] on input "0" at bounding box center [384, 140] width 48 height 15
type input "3"
click at [355, 145] on div "Print item name on label Print username on label Package Type * PolyMailer or E…" at bounding box center [442, 135] width 191 height 131
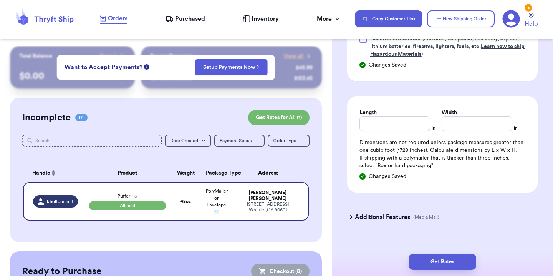
scroll to position [729, 0]
click at [392, 121] on input "Length" at bounding box center [395, 123] width 71 height 15
type input "1"
type input "19"
type input "2"
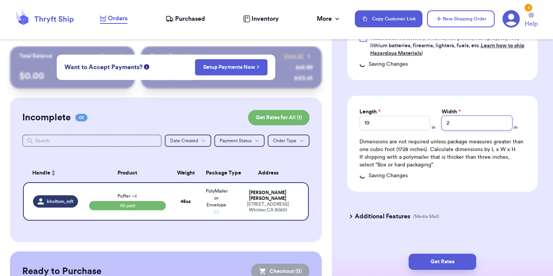
type input "21"
type input "214"
type input "21"
type input "2"
type input "1"
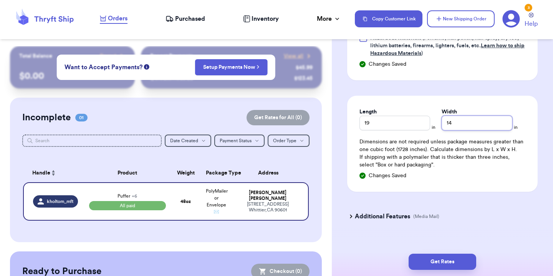
type input "14"
click at [399, 178] on div "Length 19 in Width 14 in Dimensions are not required unless package measures gr…" at bounding box center [442, 144] width 191 height 96
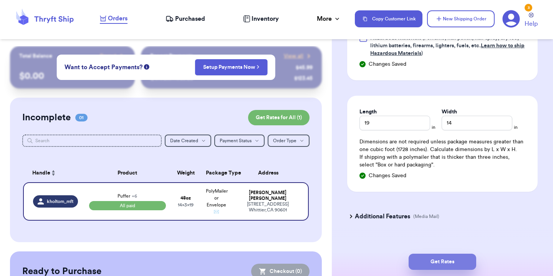
click at [456, 259] on button "Get Rates" at bounding box center [443, 262] width 68 height 16
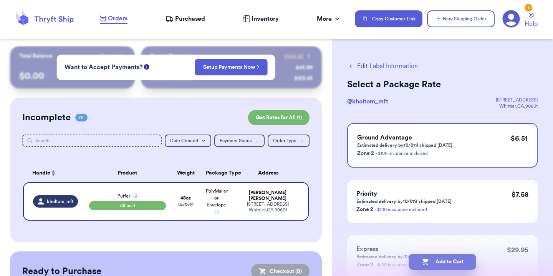
click at [449, 262] on button "Add to Cart" at bounding box center [443, 262] width 68 height 16
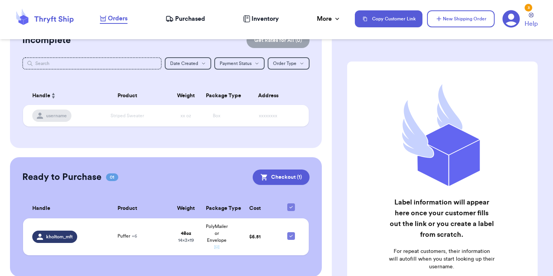
scroll to position [86, 0]
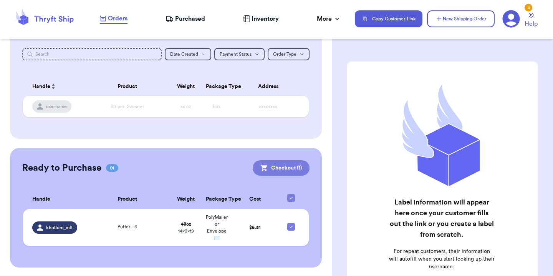
click at [272, 163] on button "Checkout ( 1 )" at bounding box center [281, 167] width 57 height 15
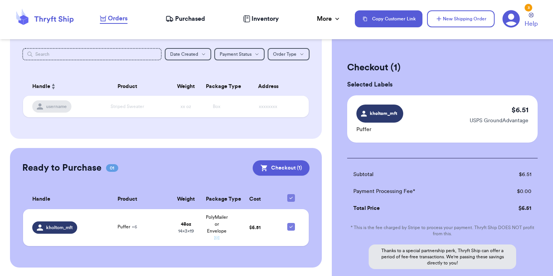
scroll to position [75, 0]
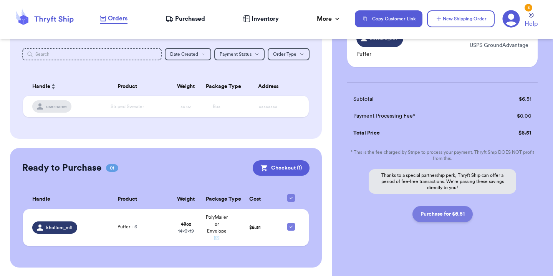
click at [463, 213] on button "Purchase for $6.51" at bounding box center [443, 214] width 60 height 16
checkbox input "false"
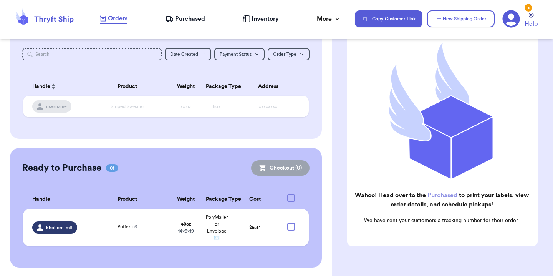
checkbox input "true"
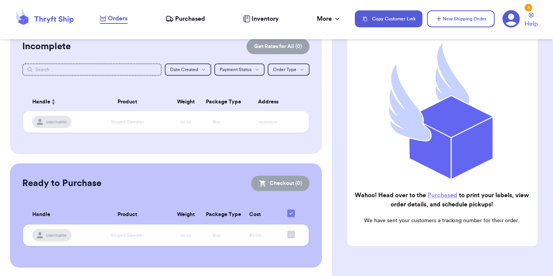
scroll to position [0, 0]
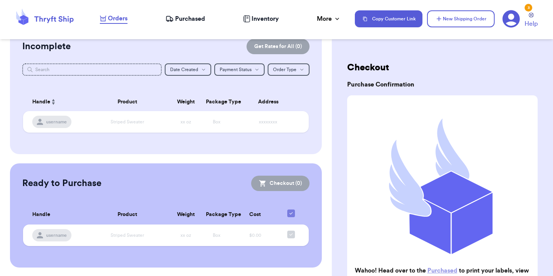
click at [191, 18] on span "Purchased" at bounding box center [190, 18] width 30 height 9
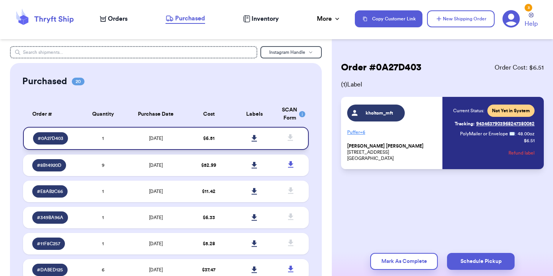
click at [252, 136] on icon at bounding box center [255, 138] width 6 height 7
